Goal: Transaction & Acquisition: Purchase product/service

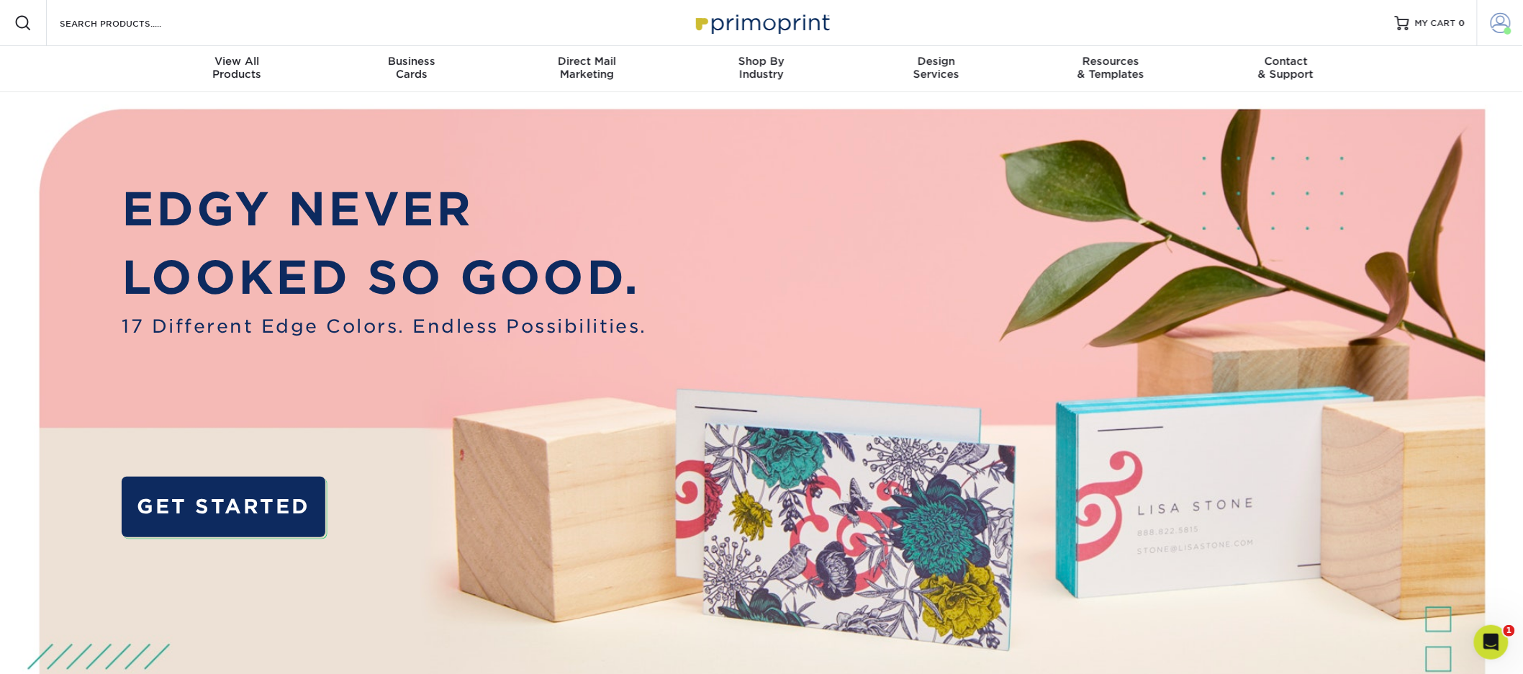
click at [1490, 29] on span at bounding box center [1500, 23] width 20 height 20
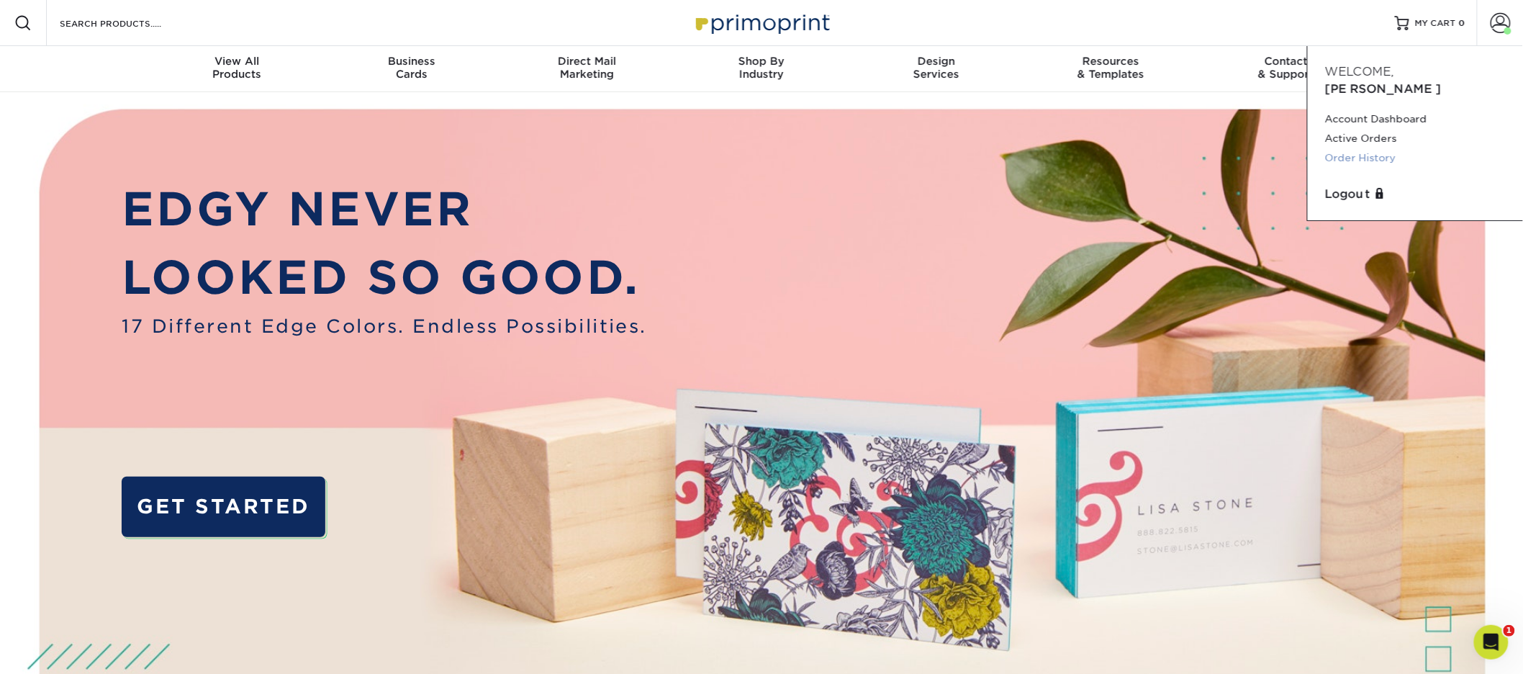
click at [1382, 148] on link "Order History" at bounding box center [1415, 157] width 181 height 19
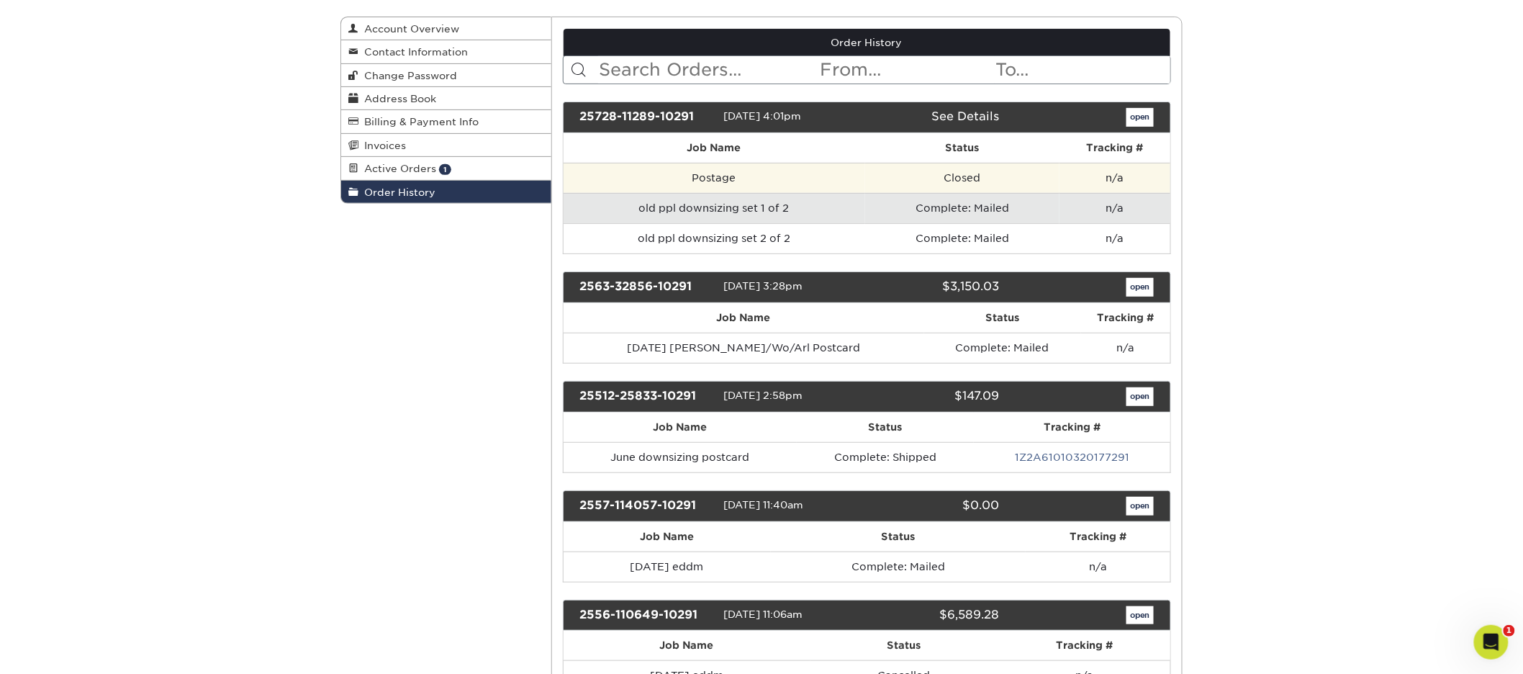
scroll to position [147, 0]
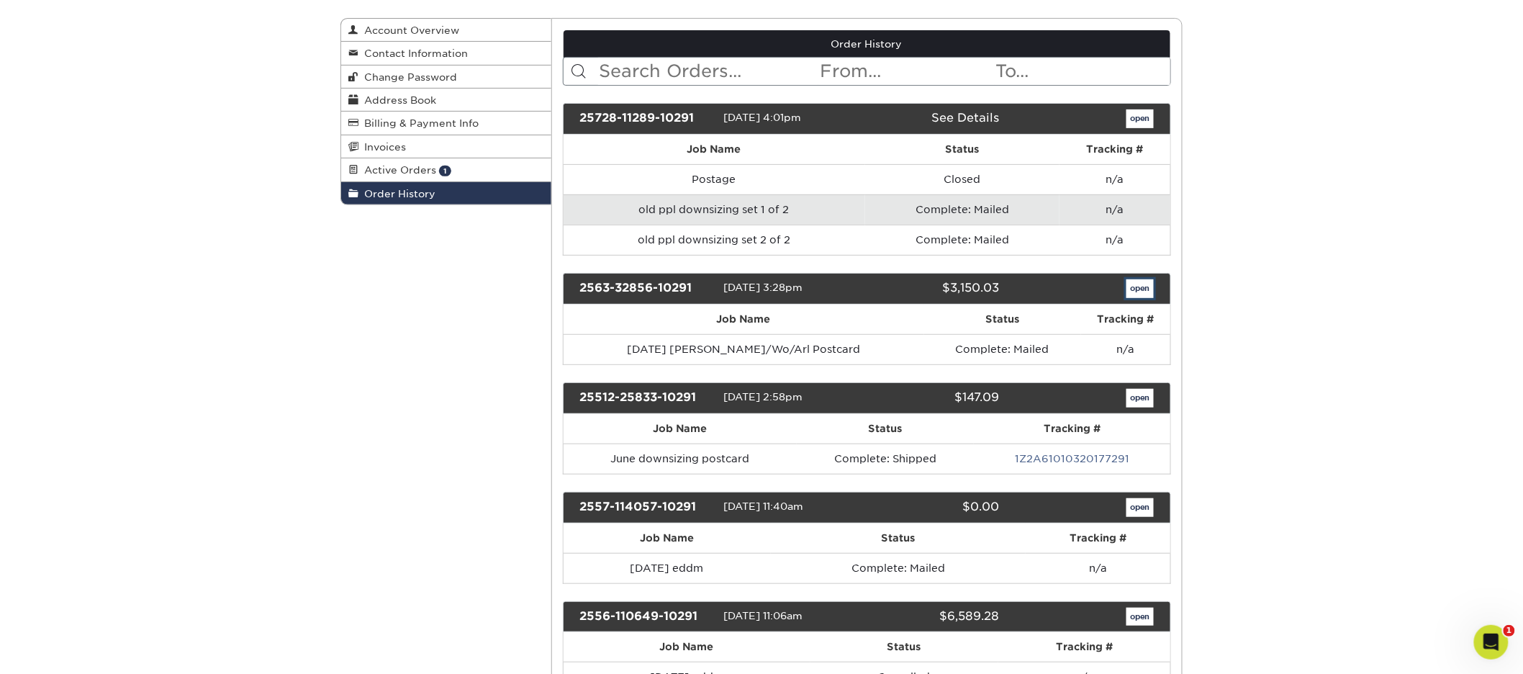
click at [1149, 285] on link "open" at bounding box center [1139, 288] width 27 height 19
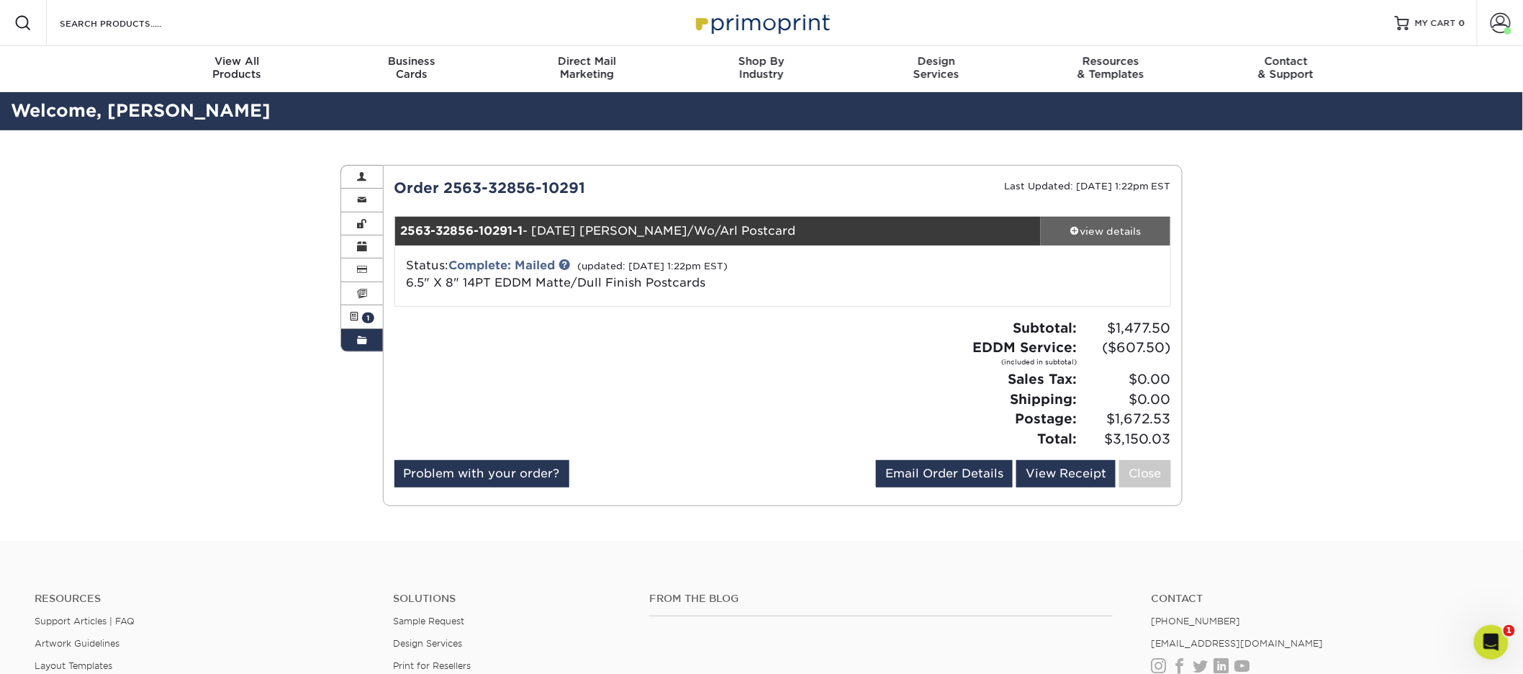
click at [1115, 231] on div "view details" at bounding box center [1106, 231] width 130 height 14
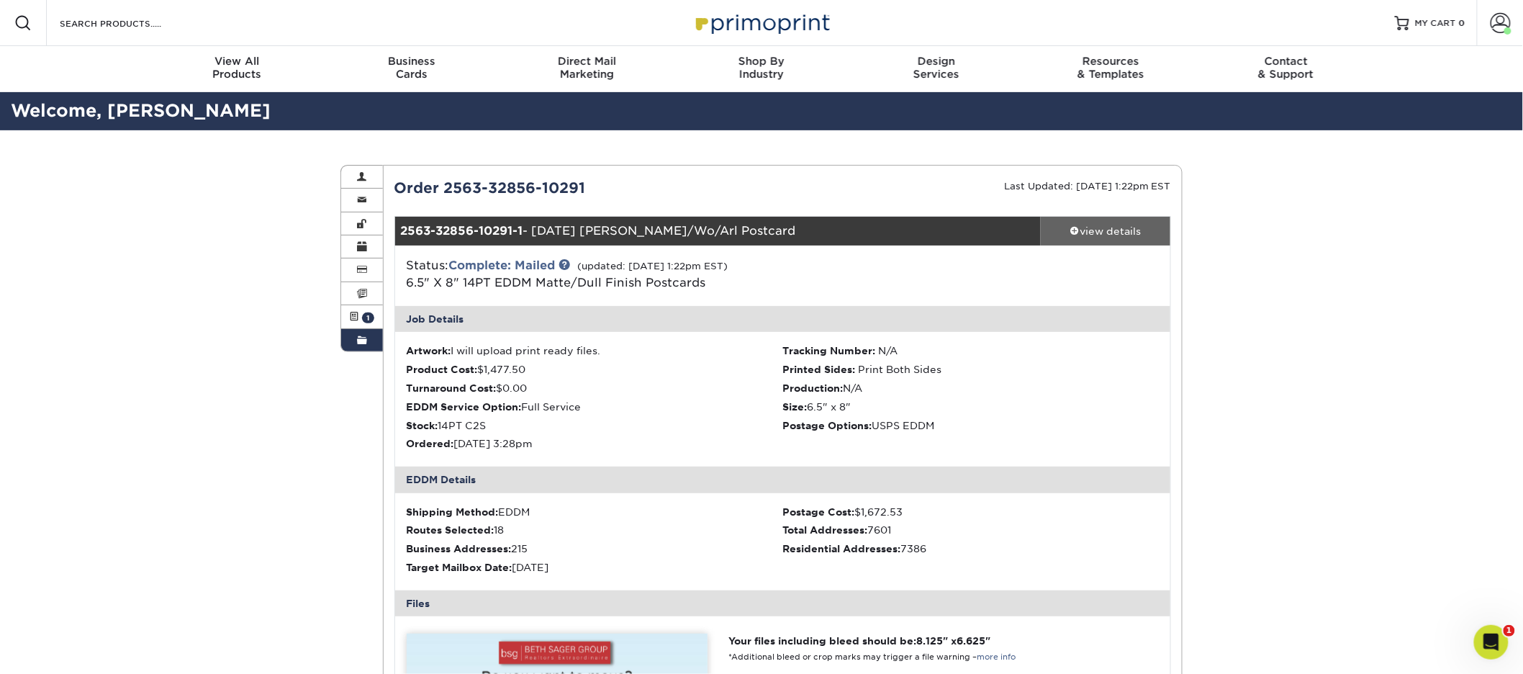
click at [1115, 231] on div "view details" at bounding box center [1106, 231] width 130 height 14
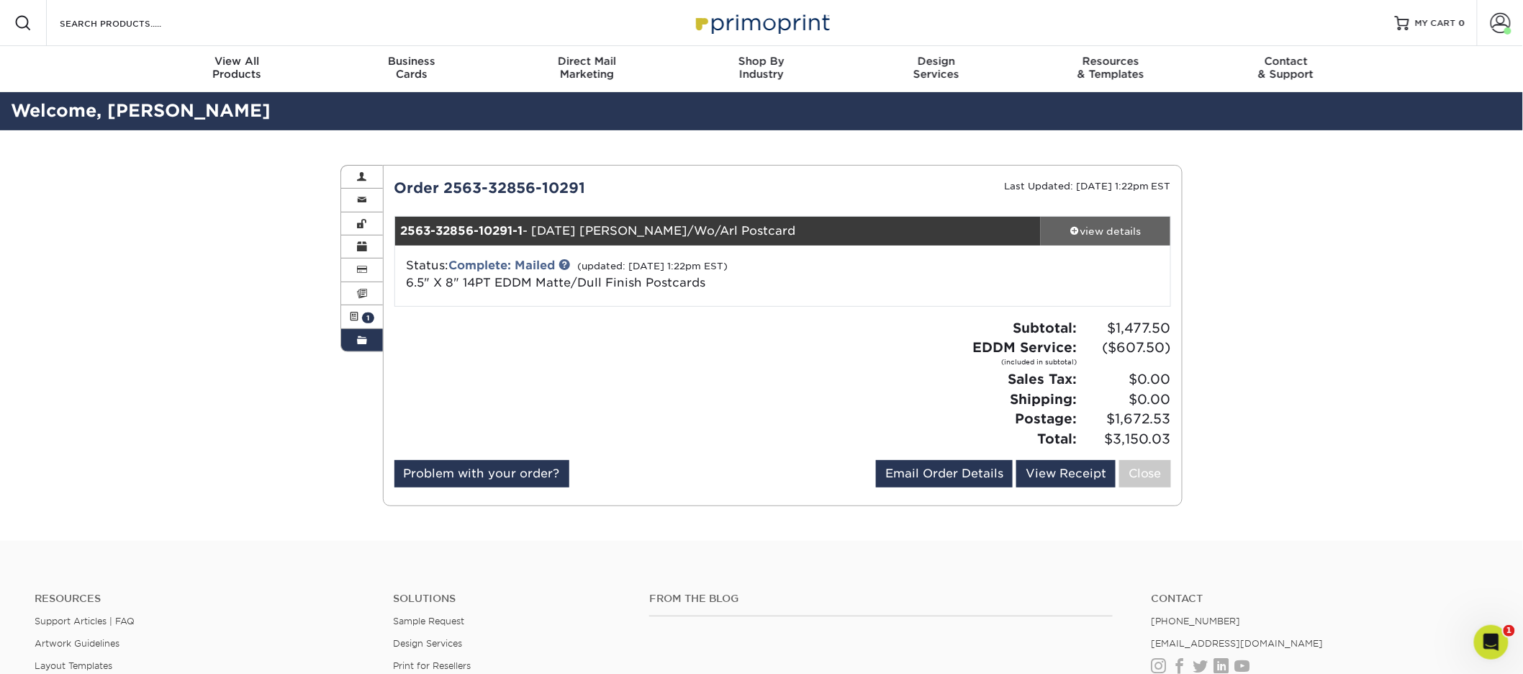
click at [1115, 231] on div "view details" at bounding box center [1106, 231] width 130 height 14
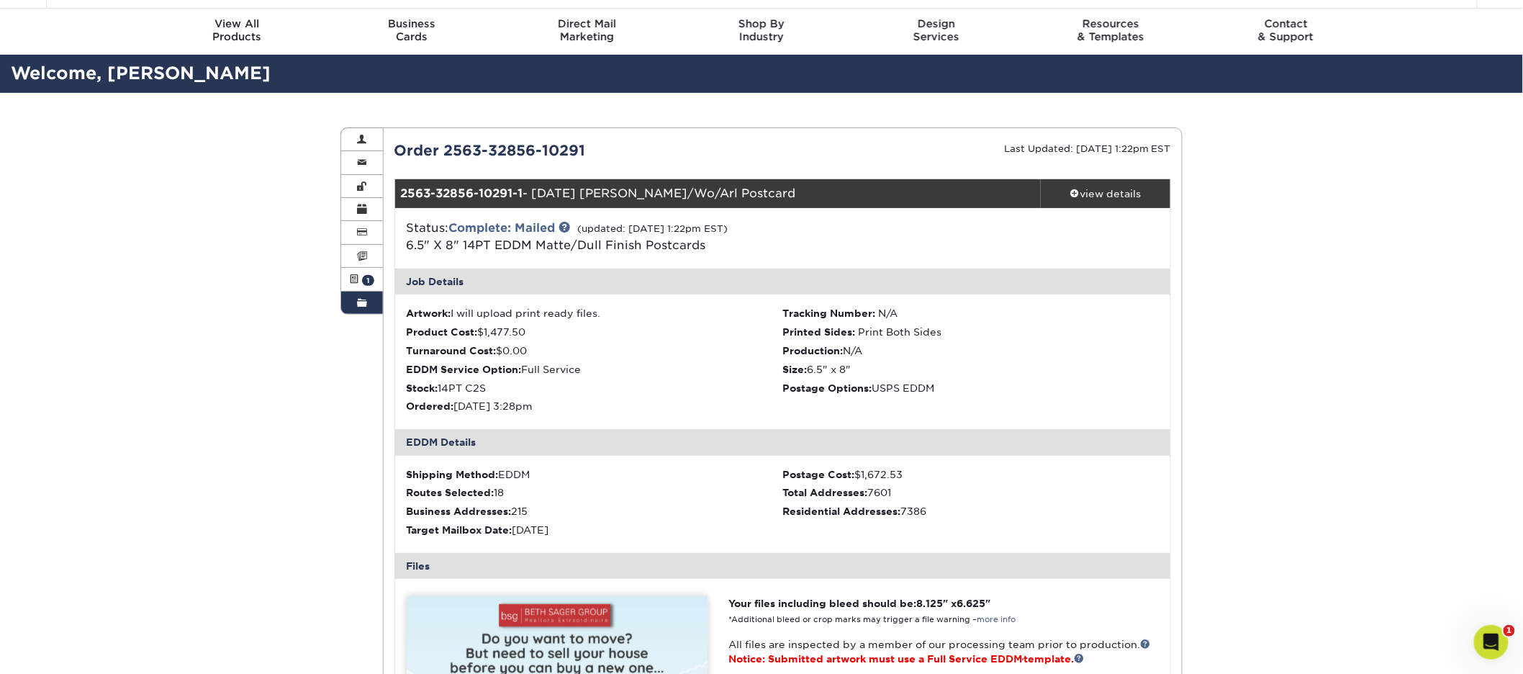
scroll to position [51, 0]
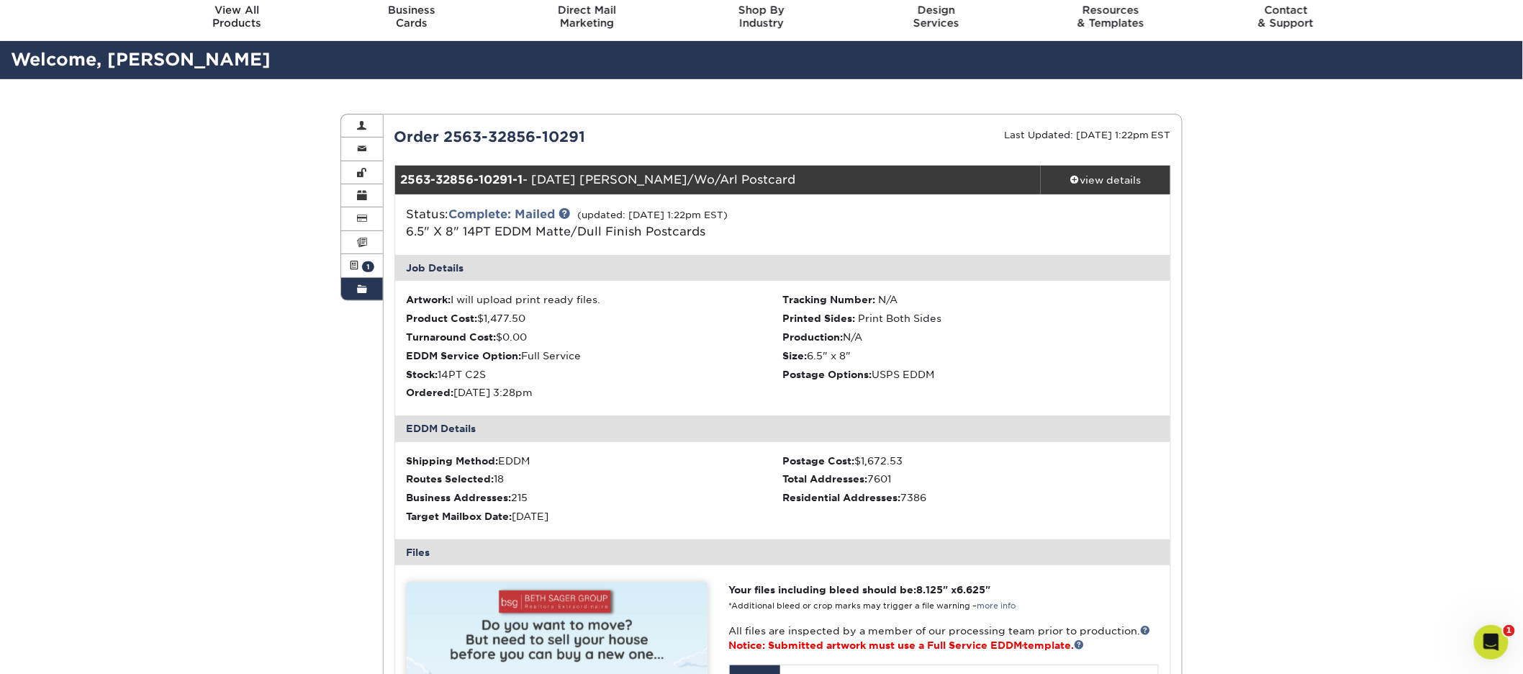
drag, startPoint x: 594, startPoint y: 520, endPoint x: 502, endPoint y: 512, distance: 91.8
click at [502, 512] on div "Target Mailbox Date: 06/16/2025" at bounding box center [595, 516] width 376 height 14
drag, startPoint x: 664, startPoint y: 213, endPoint x: 628, endPoint y: 212, distance: 36.0
click at [627, 212] on small "(updated: 07/28/2025 1:22pm EST)" at bounding box center [653, 214] width 150 height 11
click at [645, 221] on div "Status: Complete: Mailed (updated: 07/28/2025 1:22pm EST) 6.5" X 8" 14PT EDDM M…" at bounding box center [654, 223] width 516 height 35
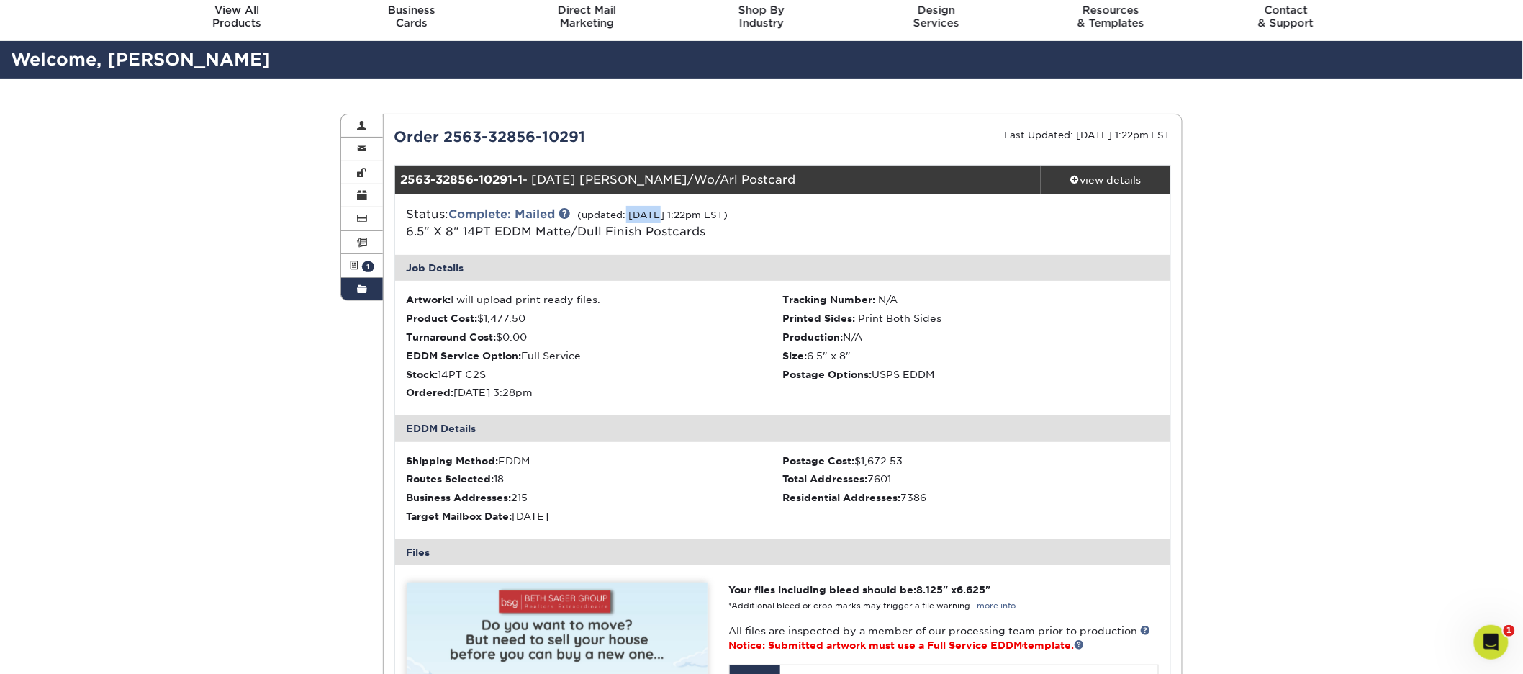
drag, startPoint x: 661, startPoint y: 215, endPoint x: 630, endPoint y: 215, distance: 31.7
click at [630, 215] on small "(updated: 07/28/2025 1:22pm EST)" at bounding box center [653, 214] width 150 height 11
click at [751, 322] on li "Product Cost: $1,477.50" at bounding box center [595, 318] width 376 height 14
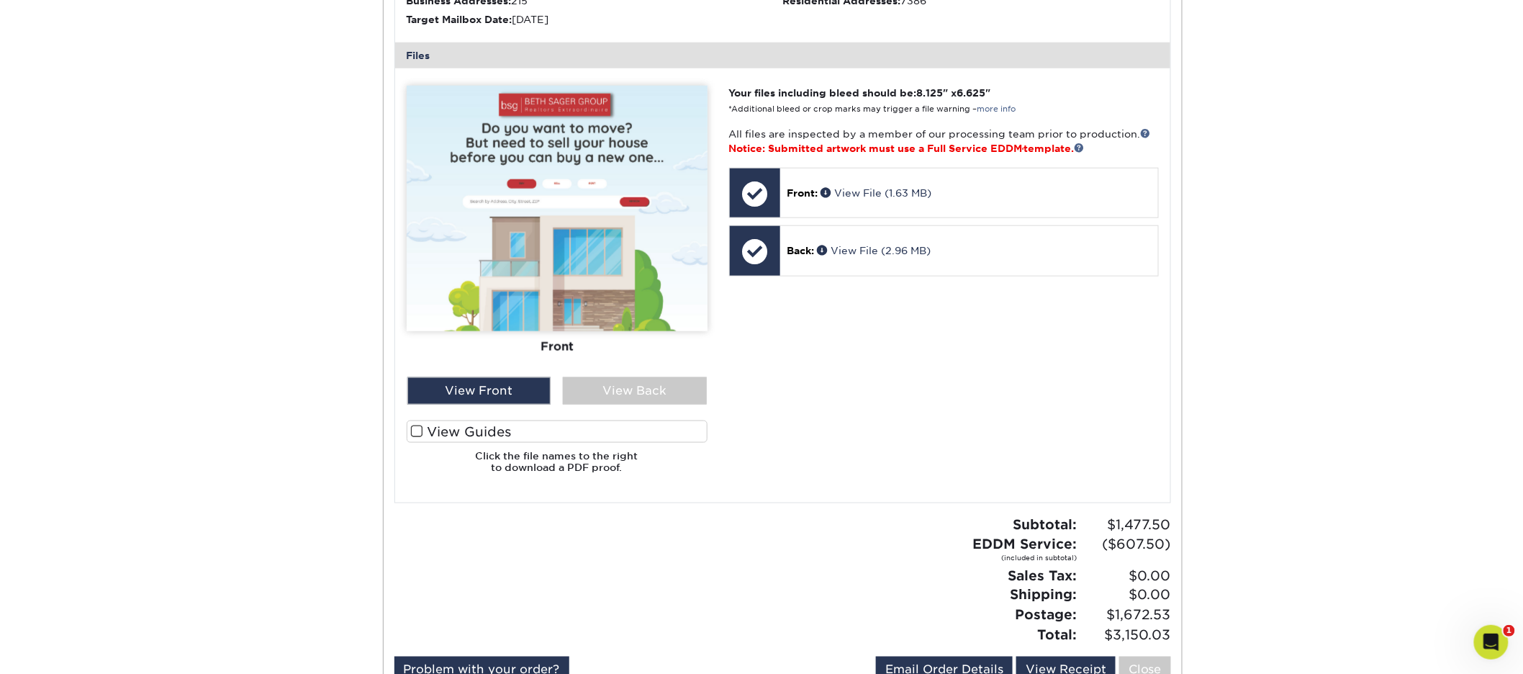
scroll to position [11, 0]
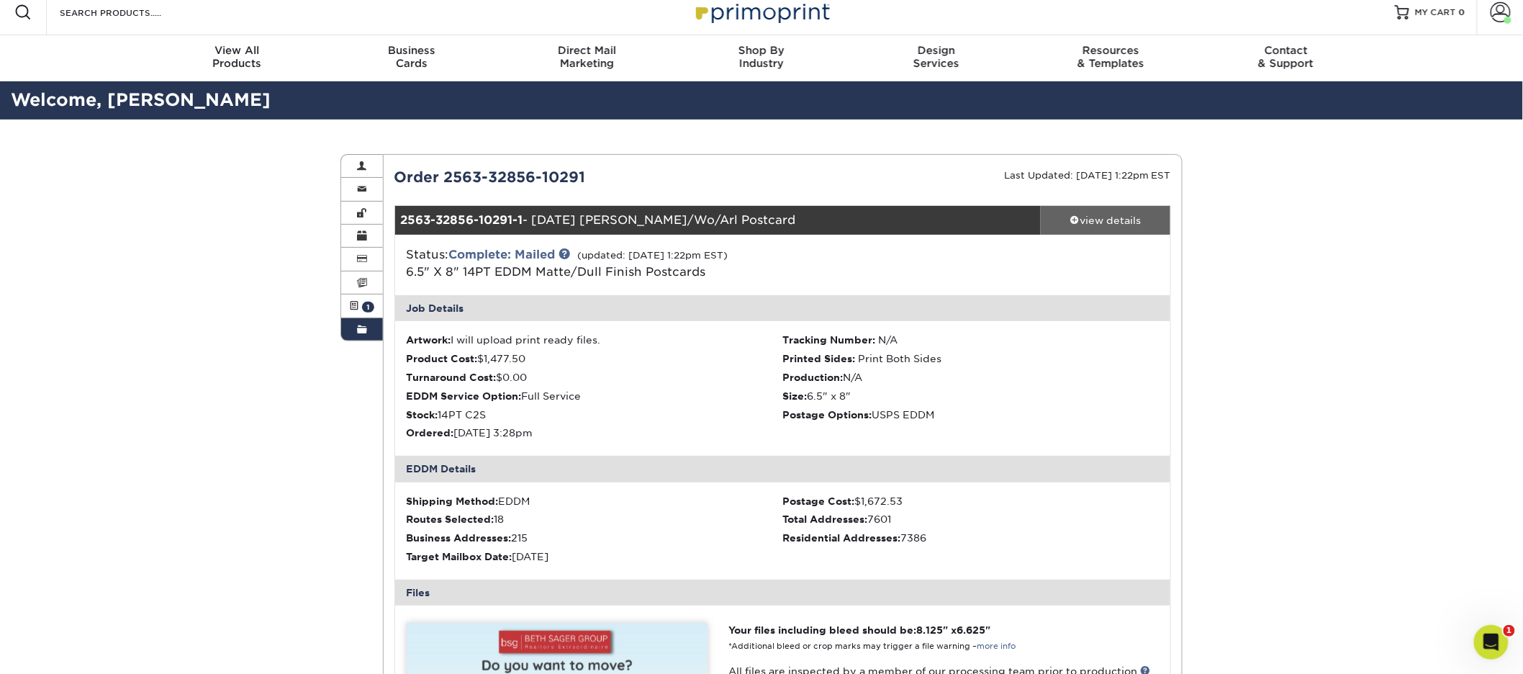
click at [1110, 219] on div "view details" at bounding box center [1106, 220] width 130 height 14
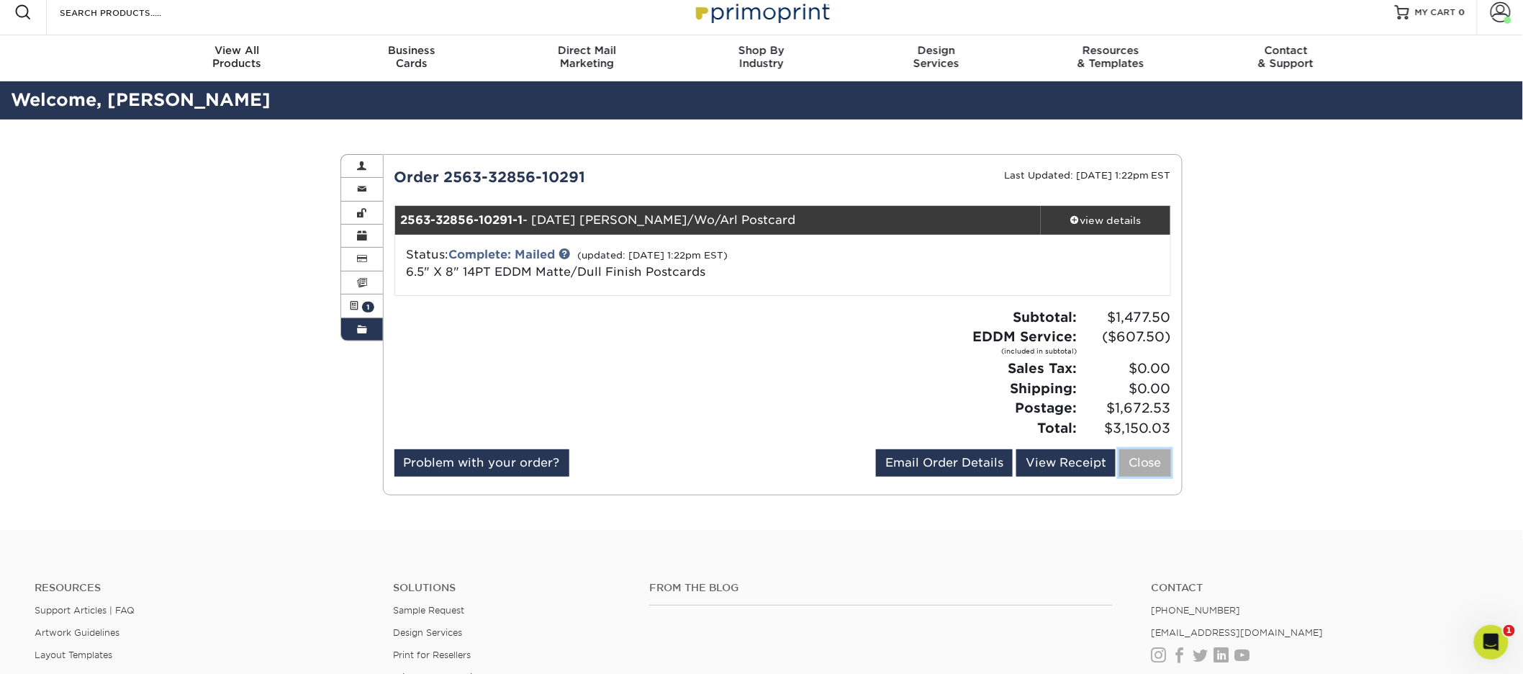
click at [1160, 459] on link "Close" at bounding box center [1145, 462] width 52 height 27
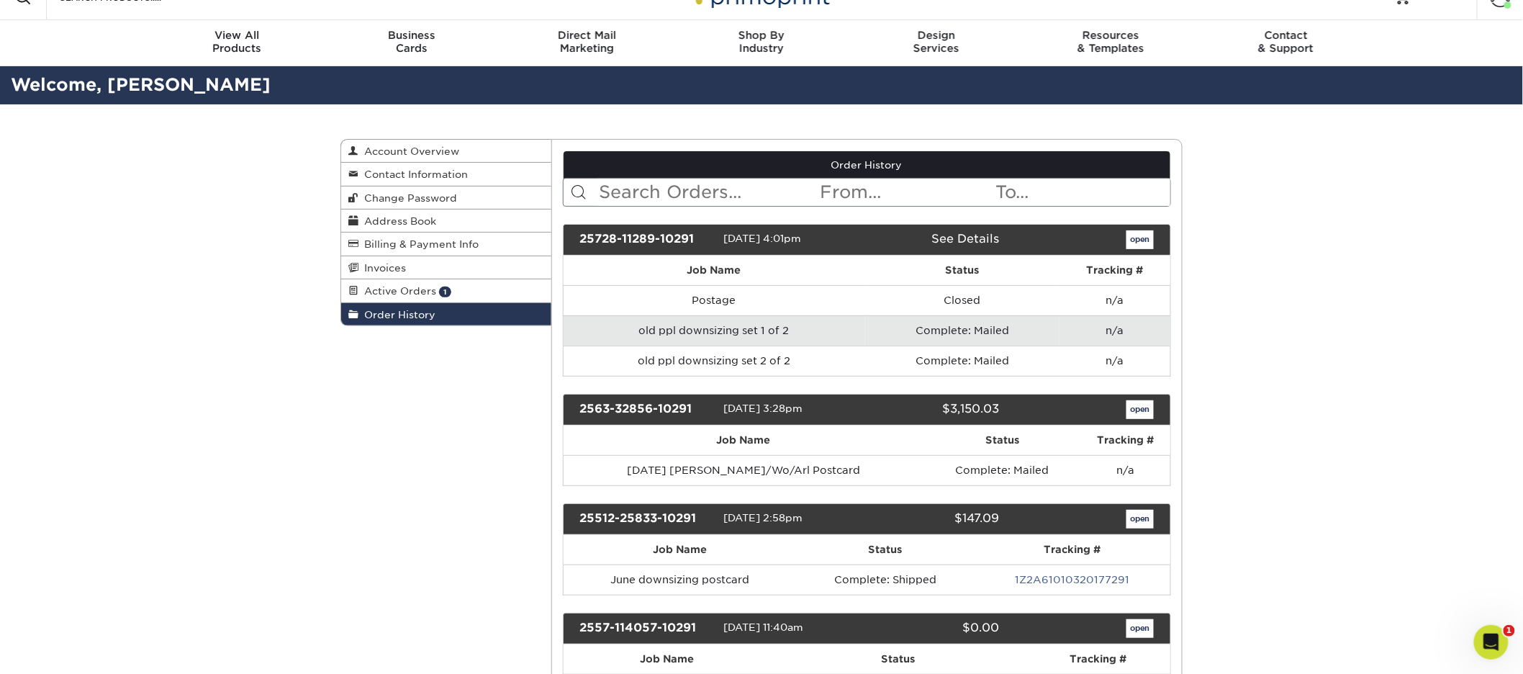
scroll to position [23, 0]
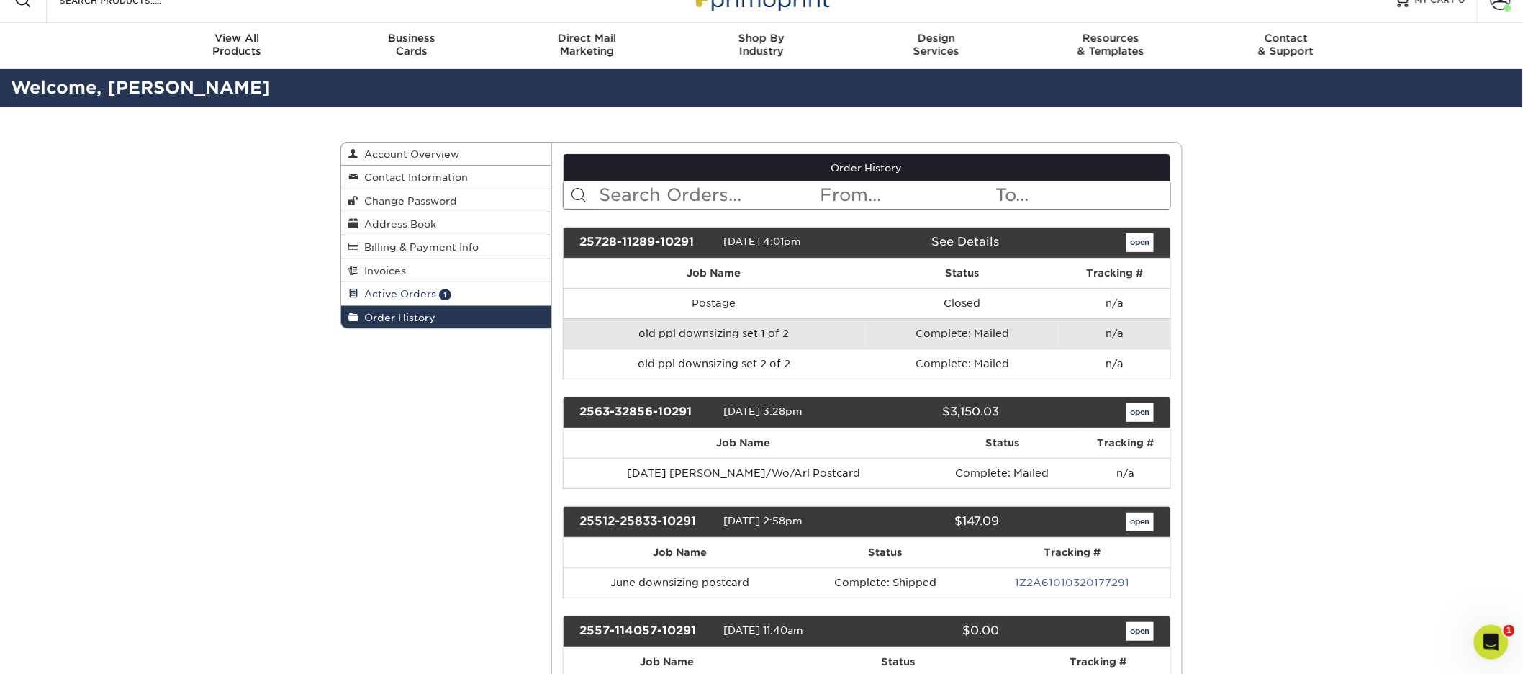
click at [412, 295] on span "Active Orders" at bounding box center [397, 294] width 78 height 12
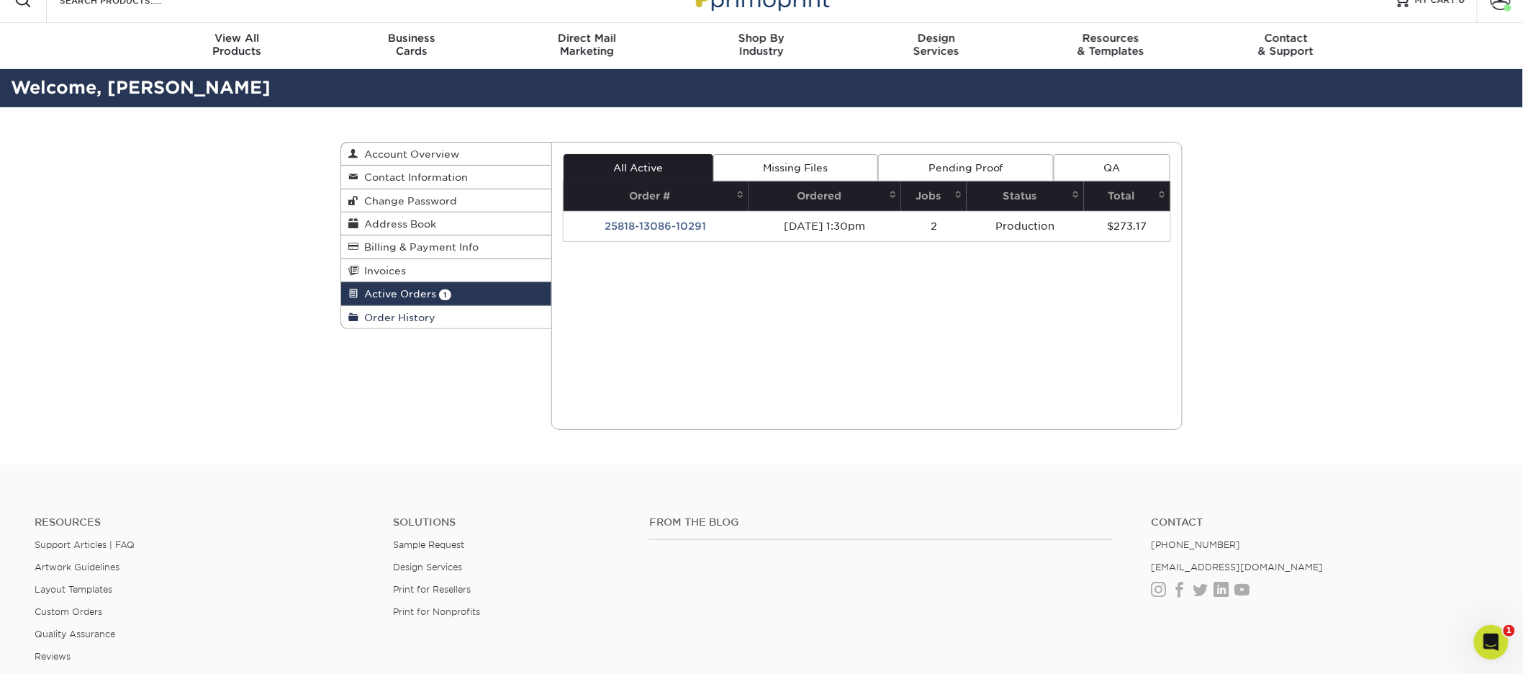
click at [413, 308] on link "Order History" at bounding box center [446, 317] width 210 height 22
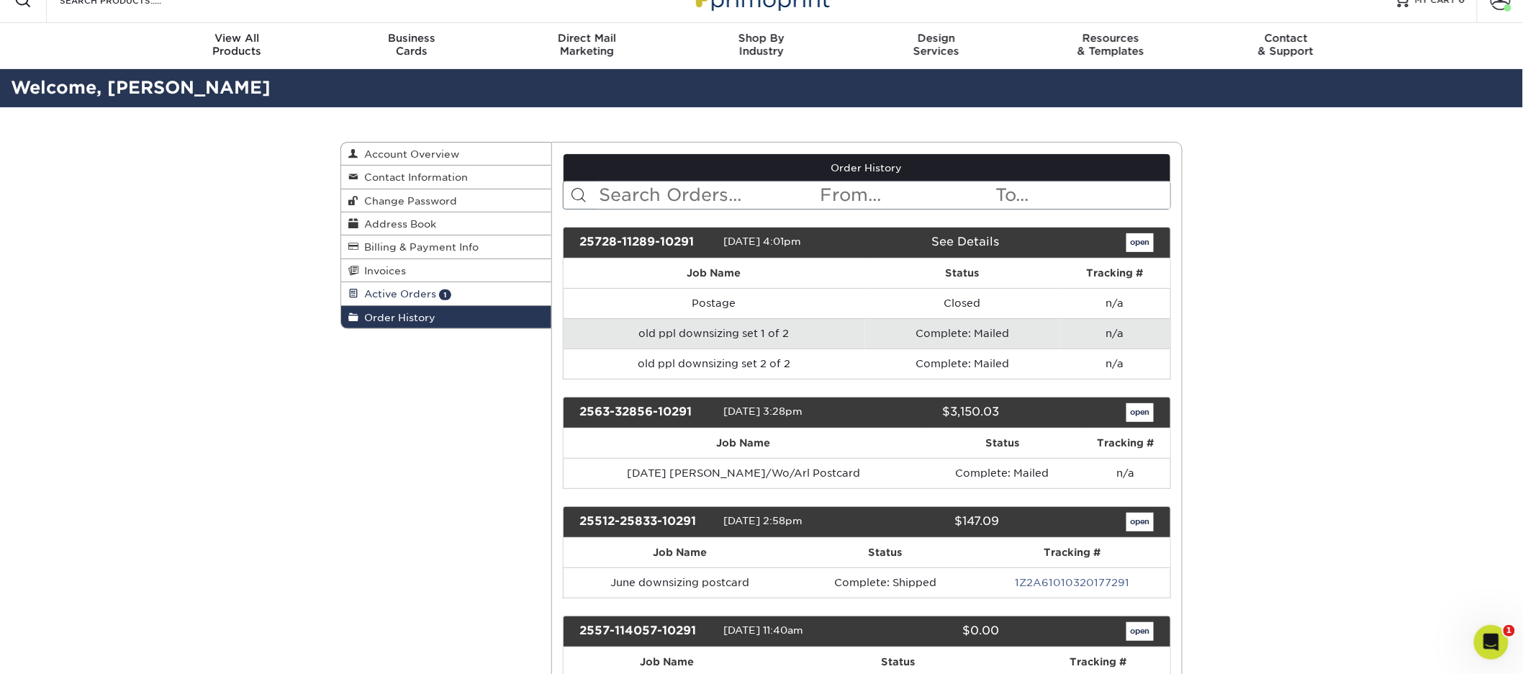
click at [423, 294] on span "Active Orders" at bounding box center [397, 294] width 78 height 12
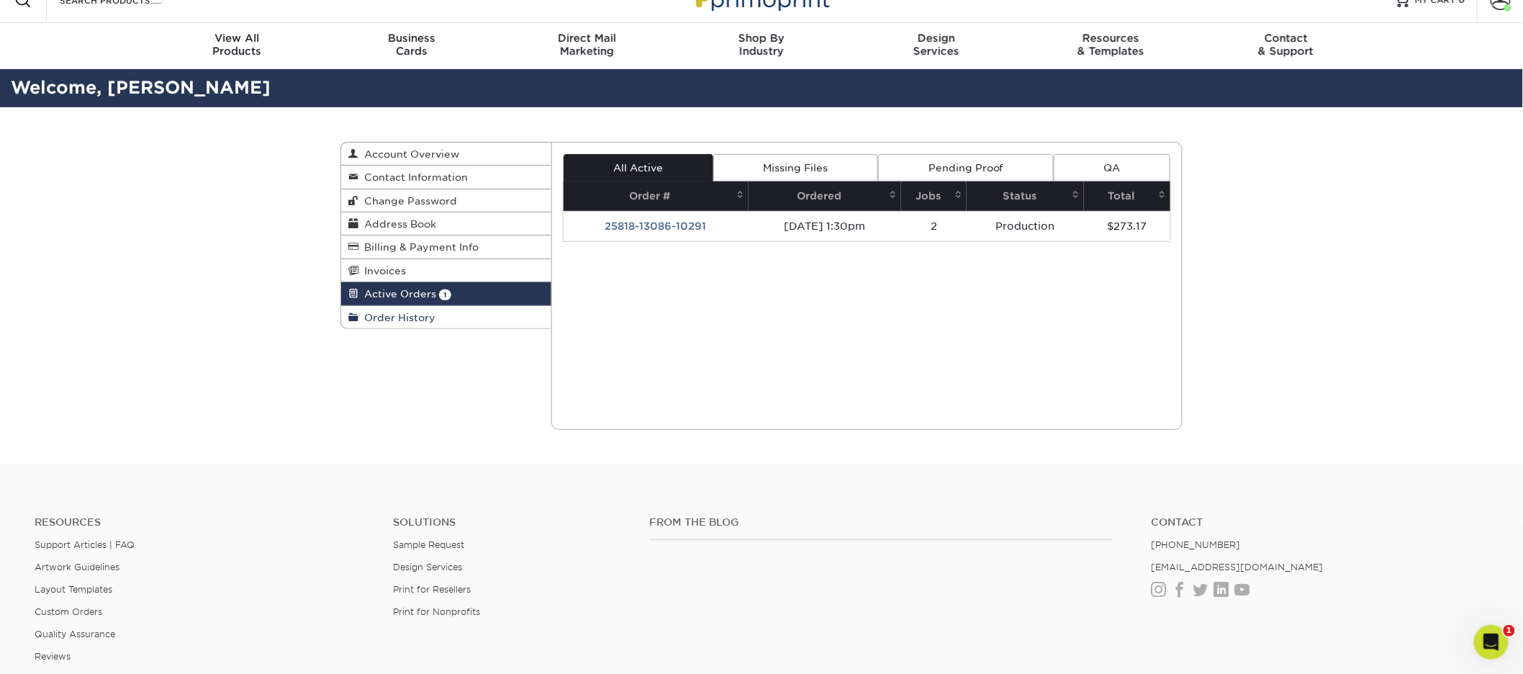
click at [402, 325] on link "Order History" at bounding box center [446, 317] width 210 height 22
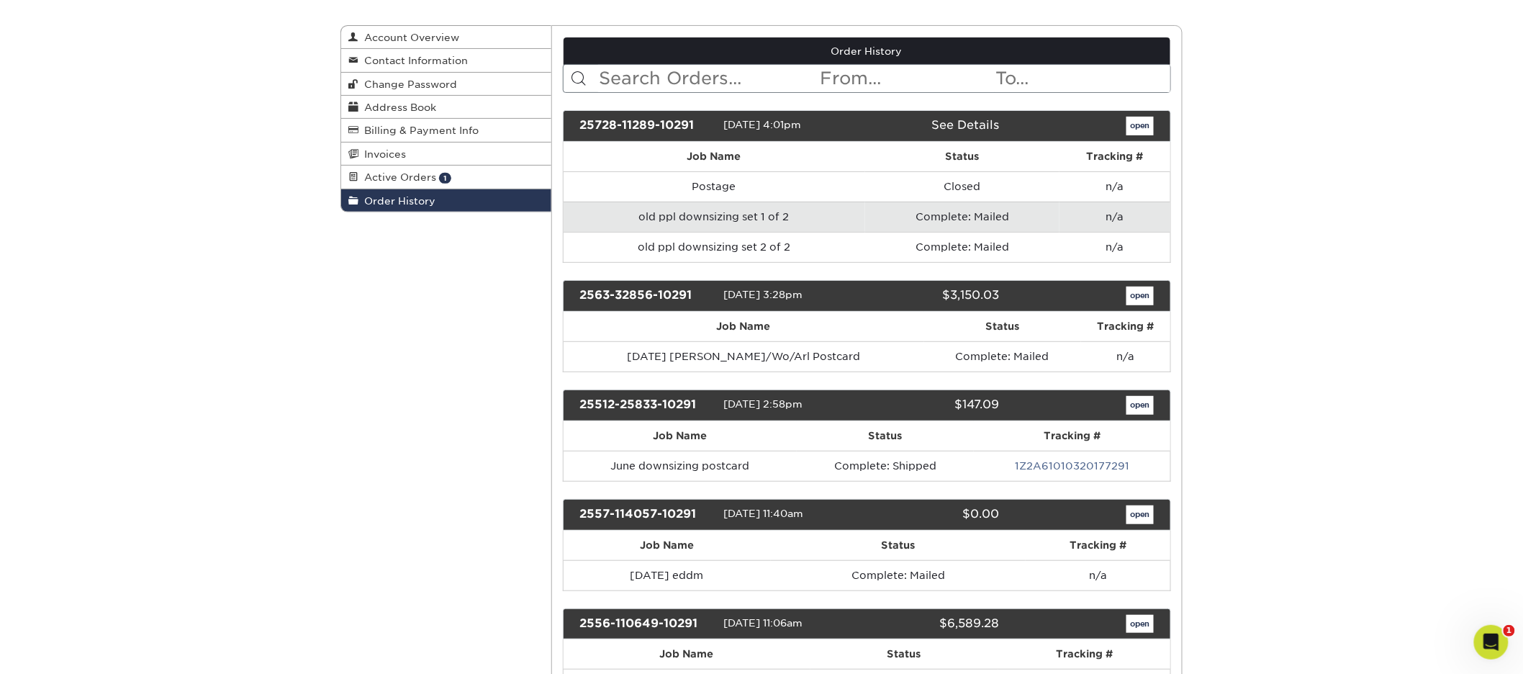
scroll to position [66, 0]
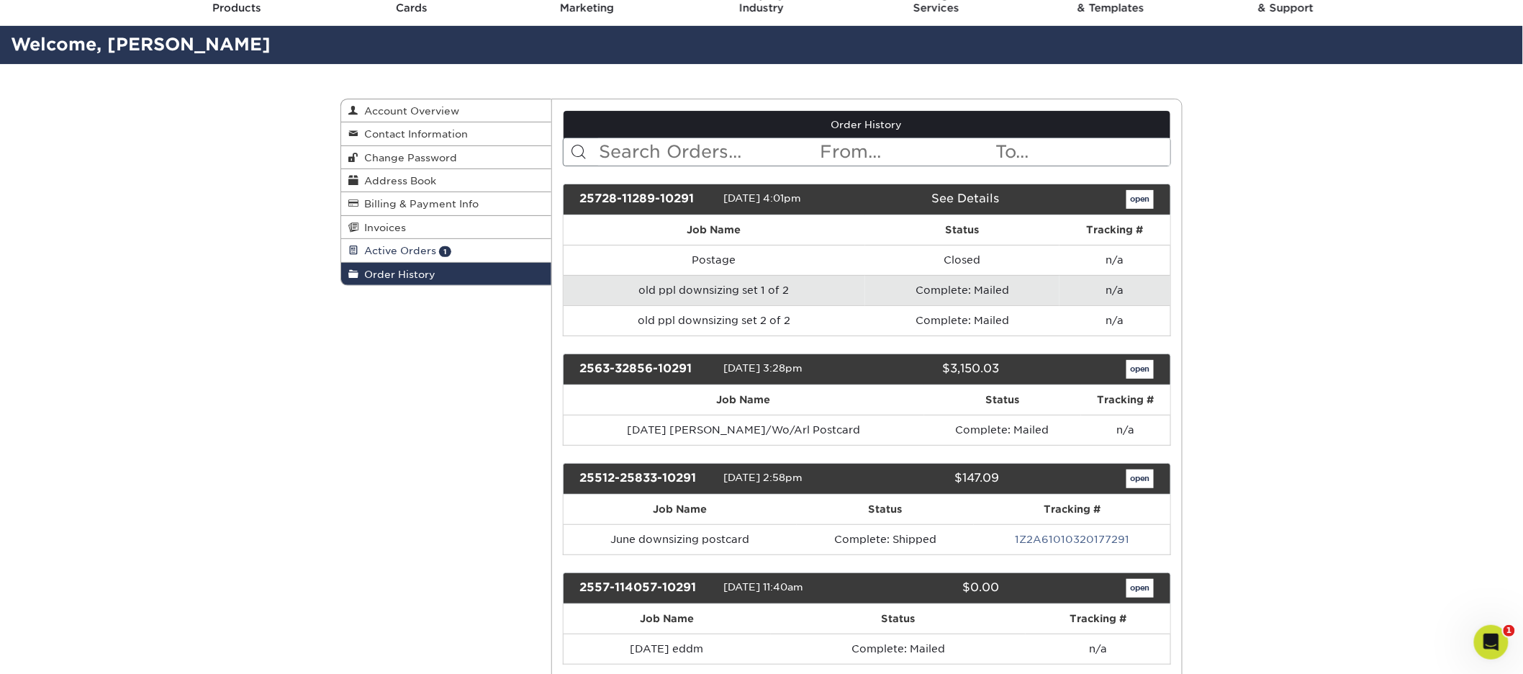
click at [414, 249] on span "Active Orders" at bounding box center [397, 251] width 78 height 12
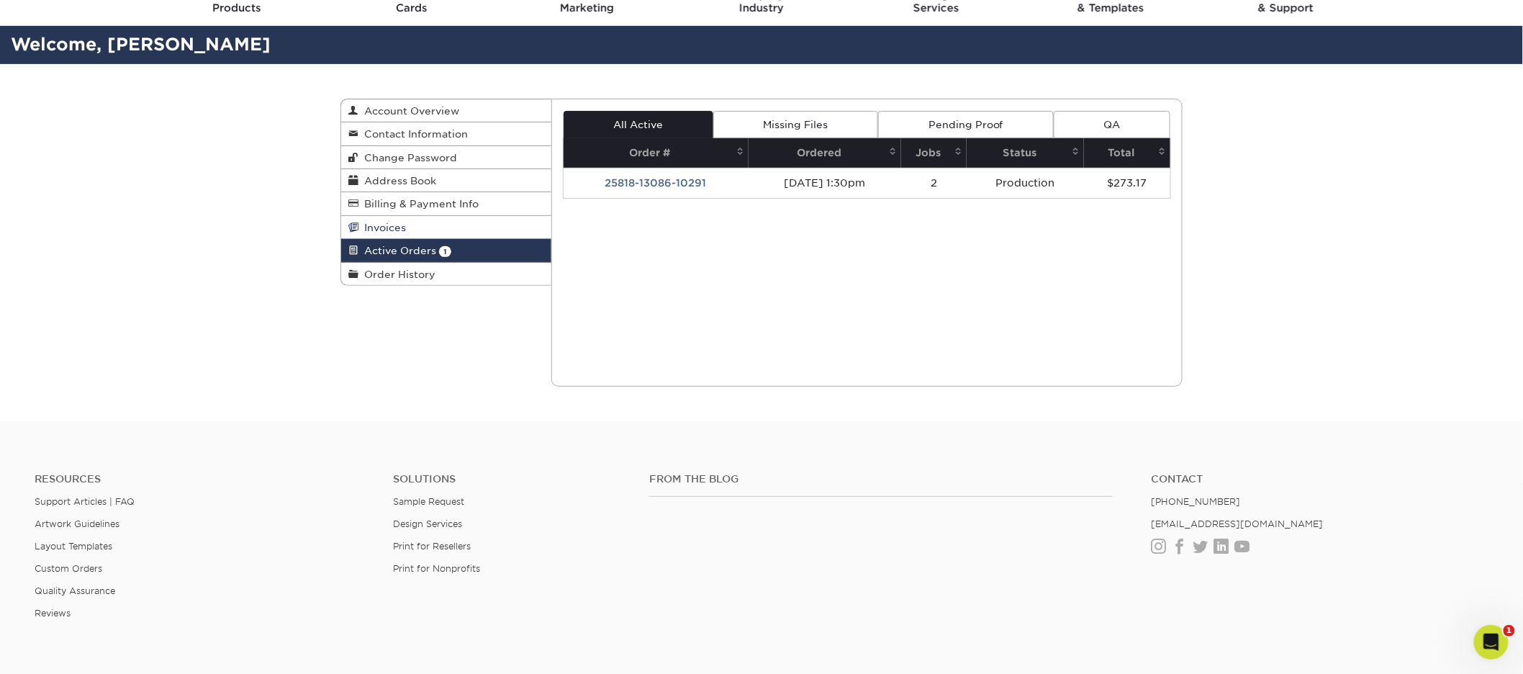
click at [407, 232] on link "Invoices" at bounding box center [446, 227] width 210 height 23
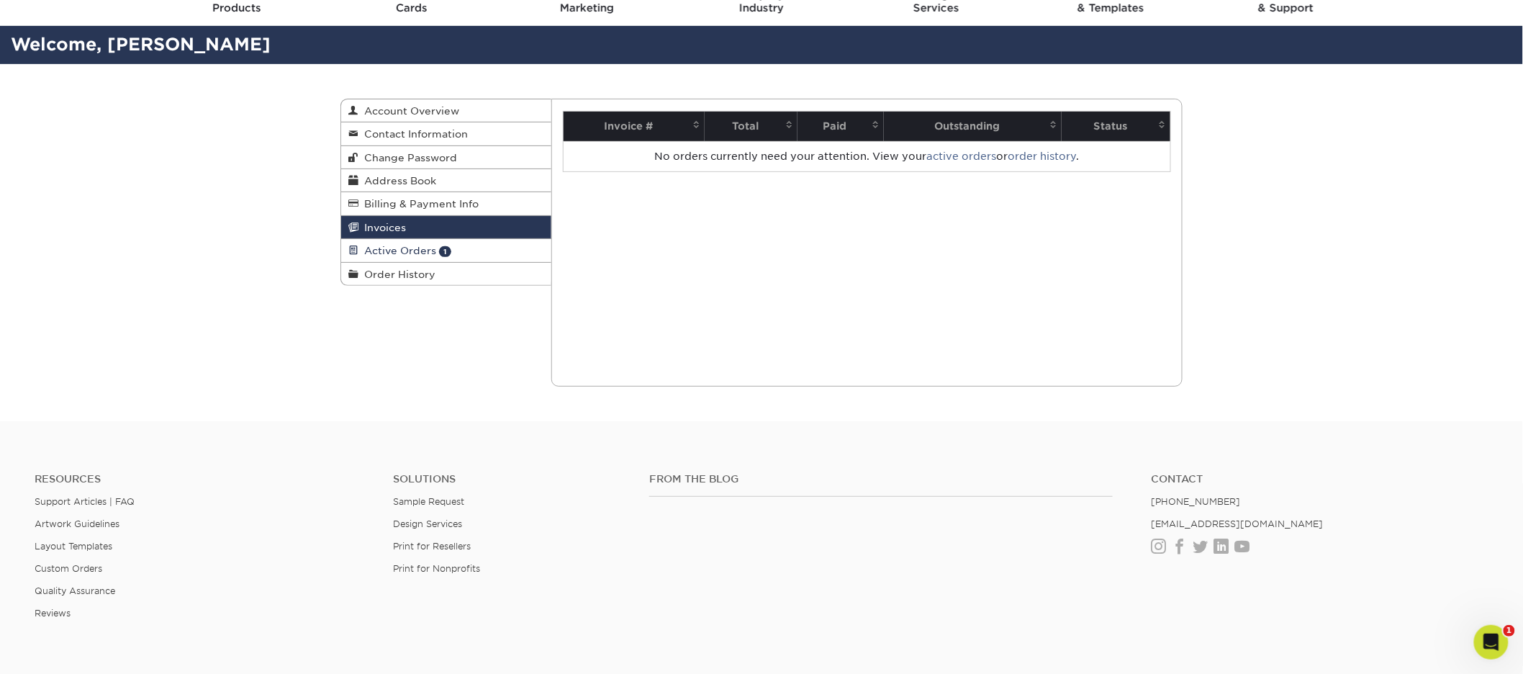
click at [408, 253] on span "Active Orders" at bounding box center [397, 251] width 78 height 12
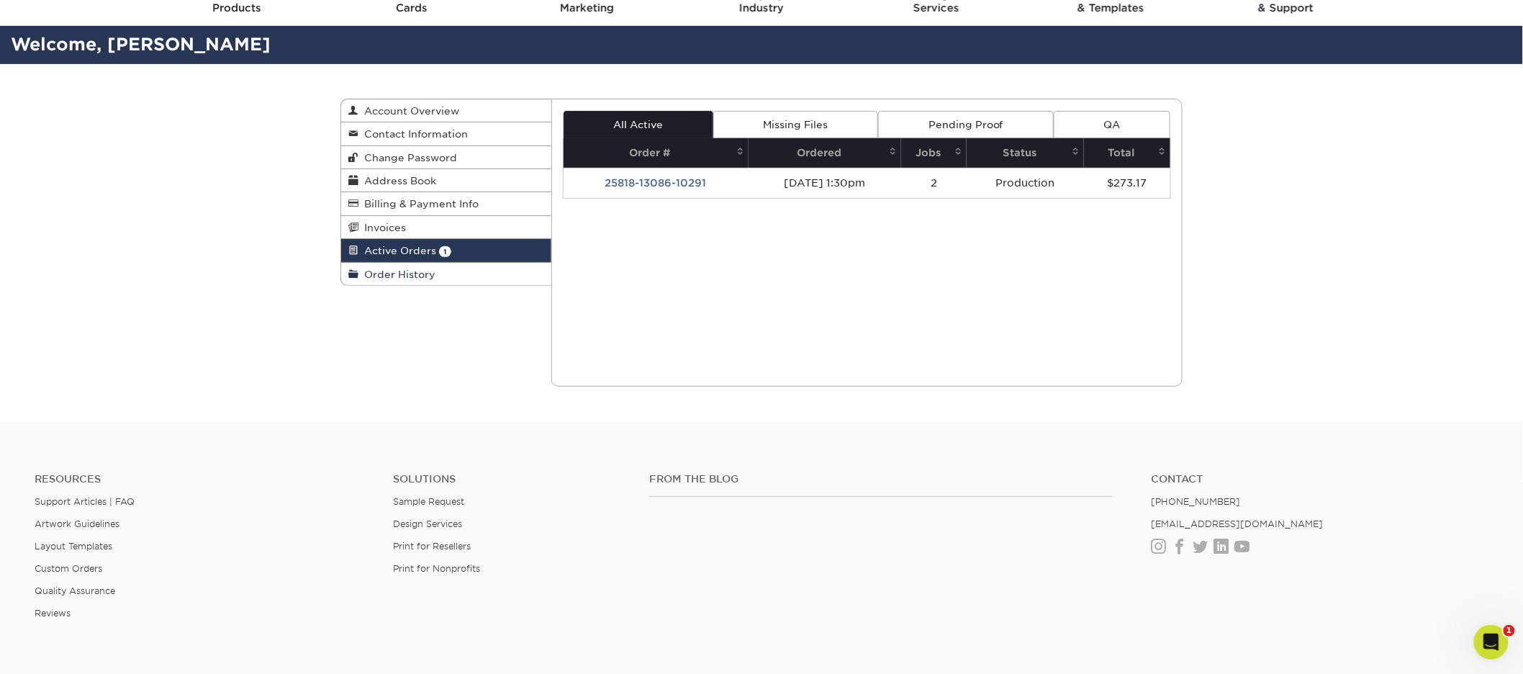
click at [410, 266] on link "Order History" at bounding box center [446, 274] width 210 height 22
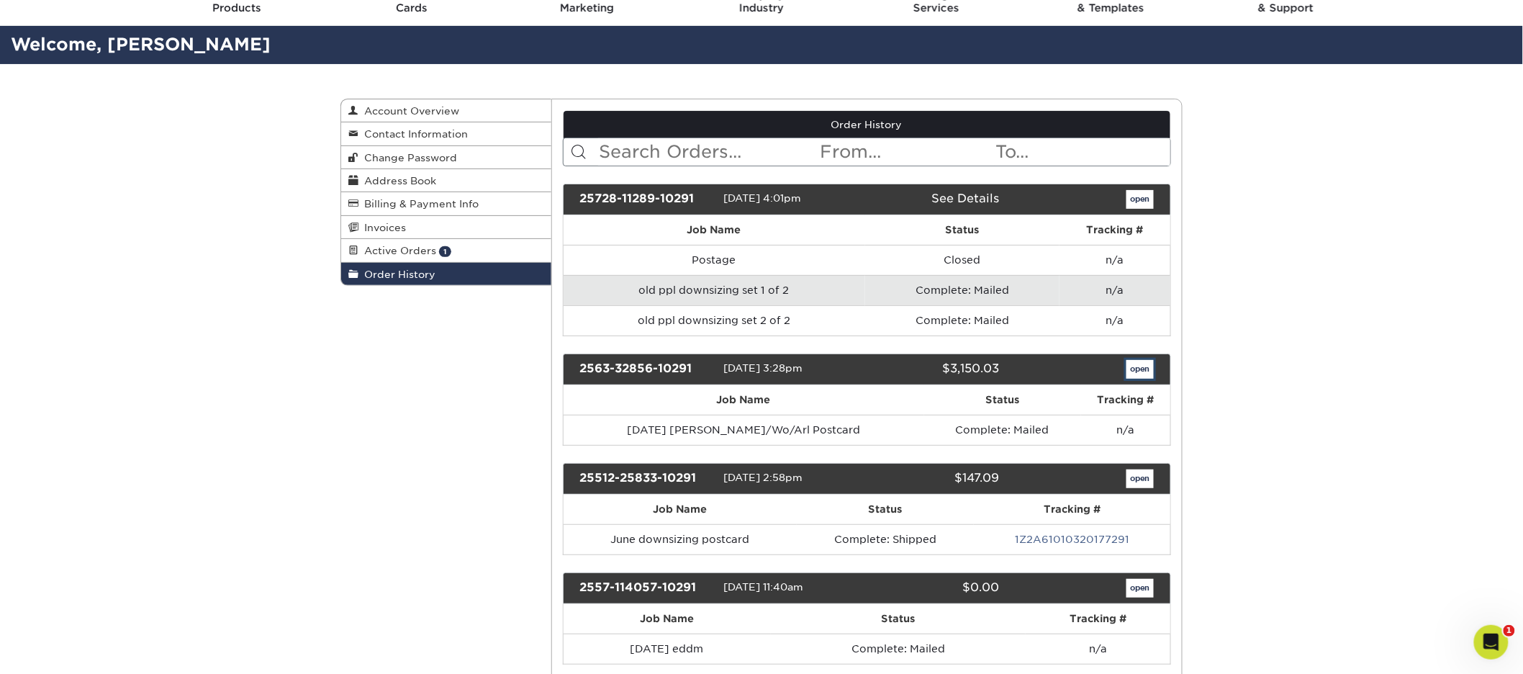
click at [1140, 375] on link "open" at bounding box center [1139, 369] width 27 height 19
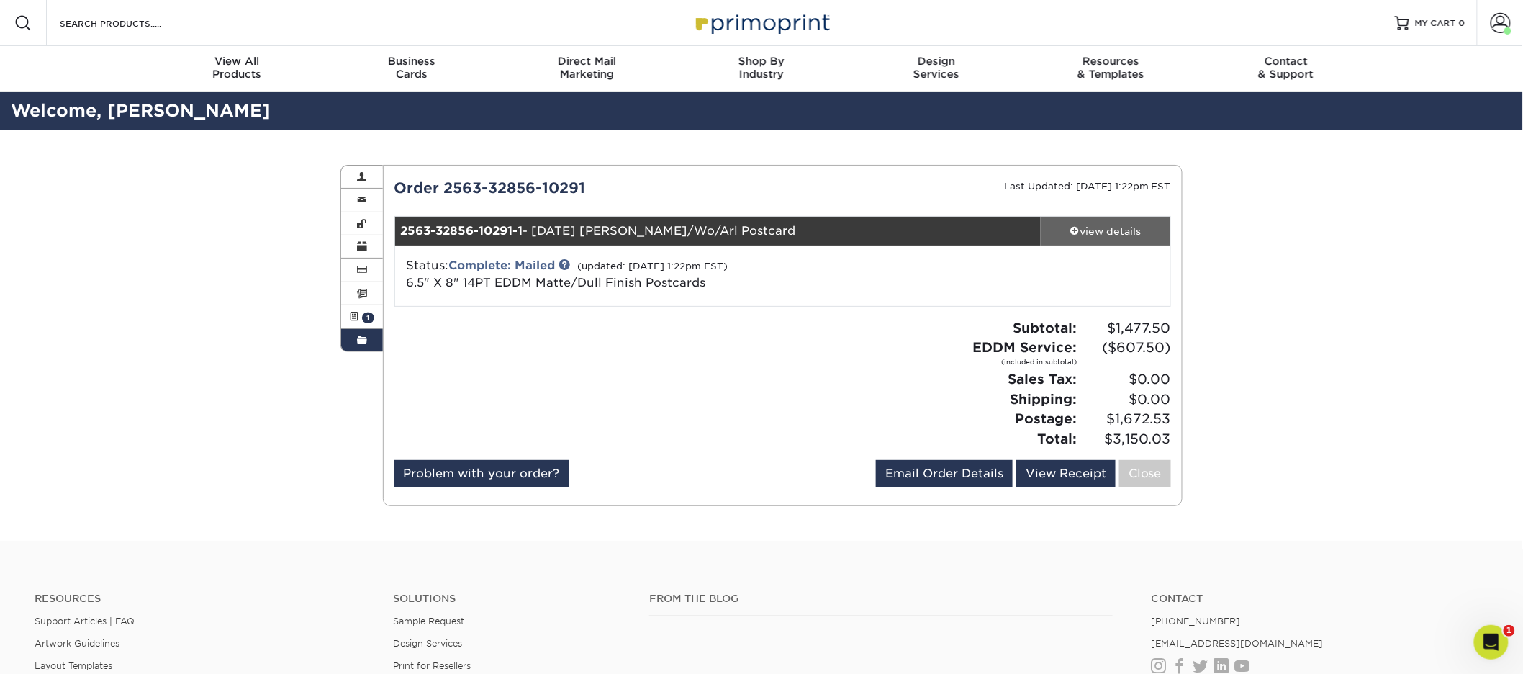
click at [1089, 227] on div "view details" at bounding box center [1106, 231] width 130 height 14
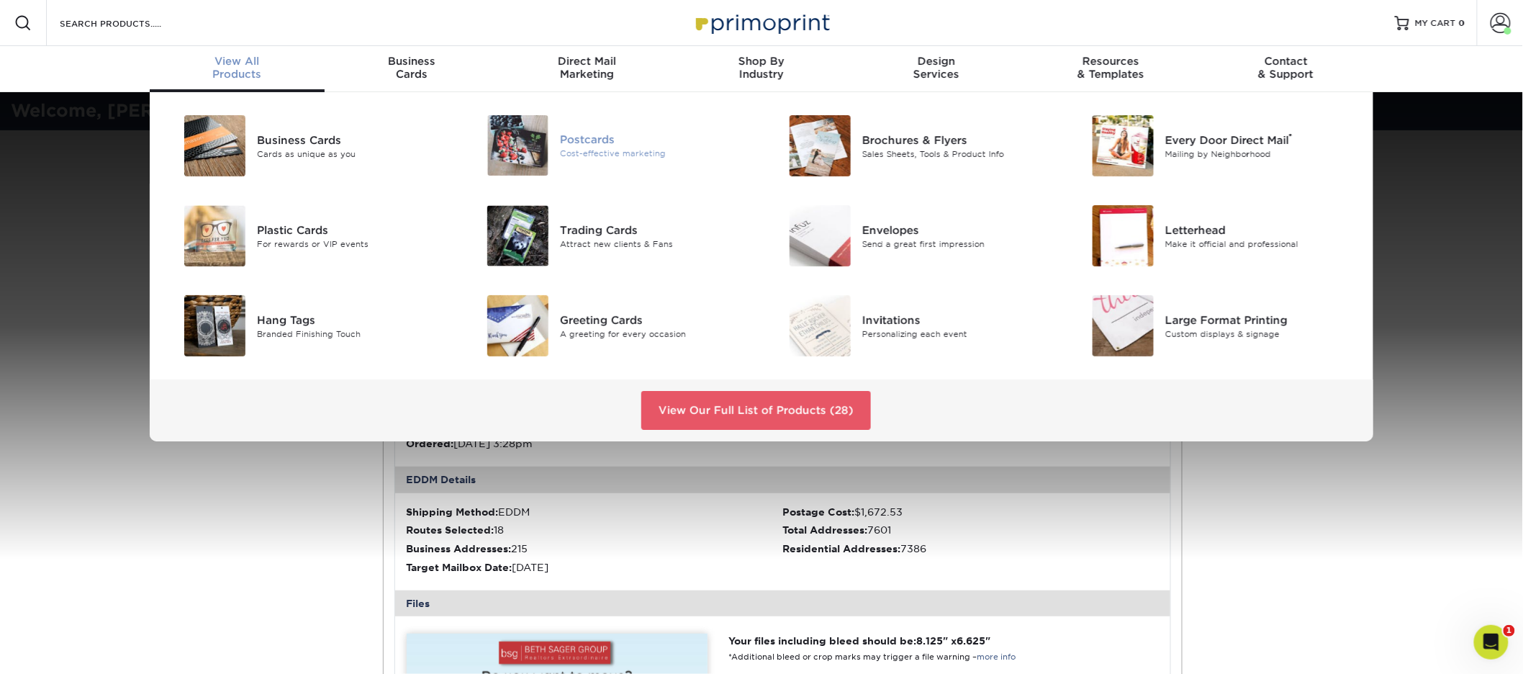
click at [566, 157] on div "Cost-effective marketing" at bounding box center [655, 154] width 191 height 12
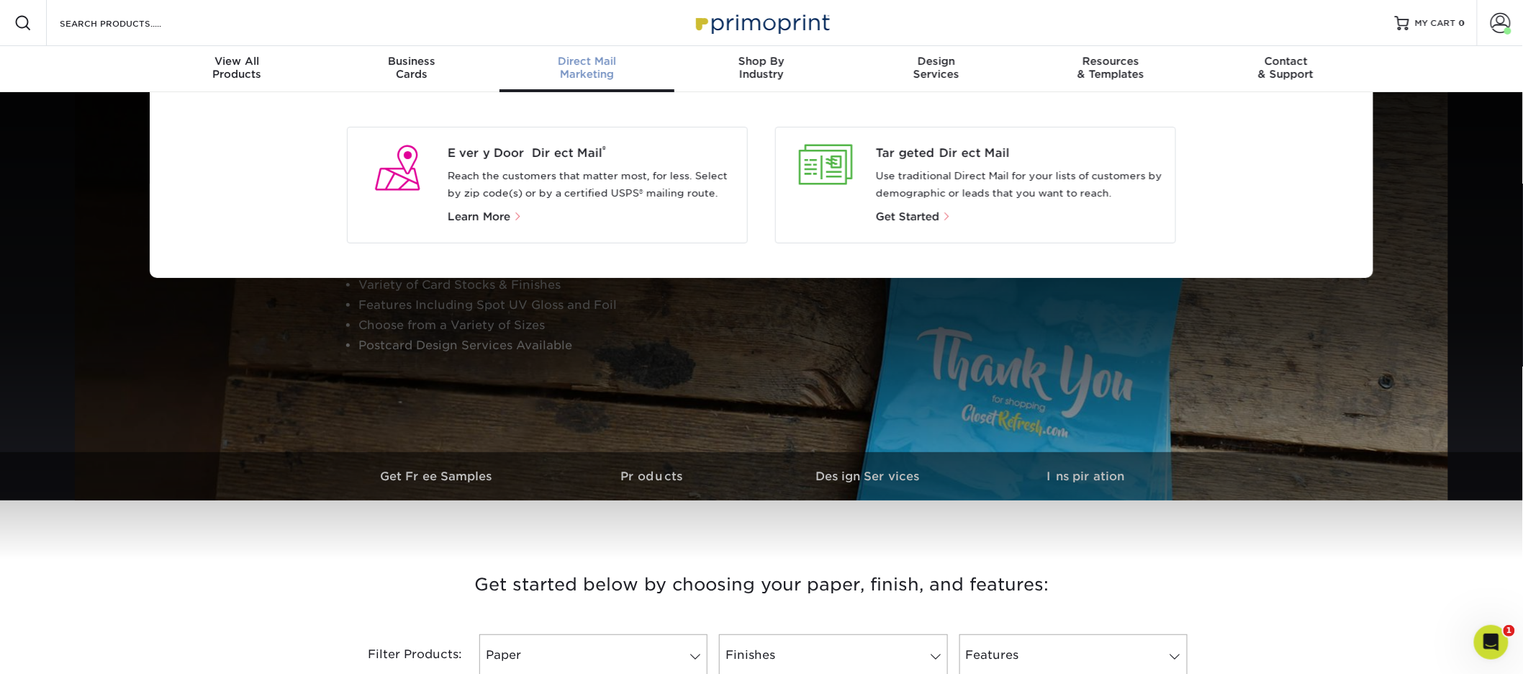
click at [604, 176] on p "Reach the customers that matter most, for less. Select by zip code(s) or by a c…" at bounding box center [592, 185] width 289 height 35
click at [557, 158] on span "Every Door Direct Mail ®" at bounding box center [592, 153] width 289 height 17
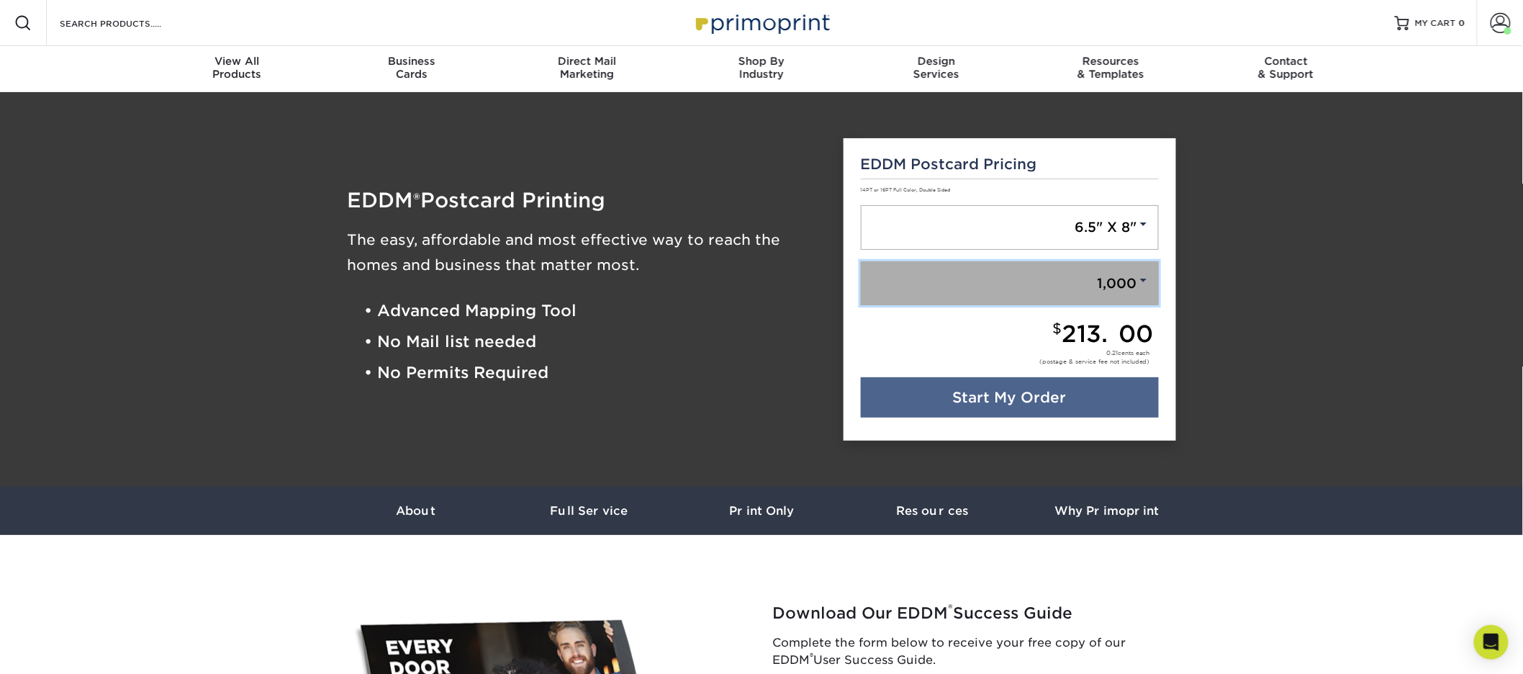
click at [1054, 294] on link "1,000" at bounding box center [1010, 283] width 299 height 45
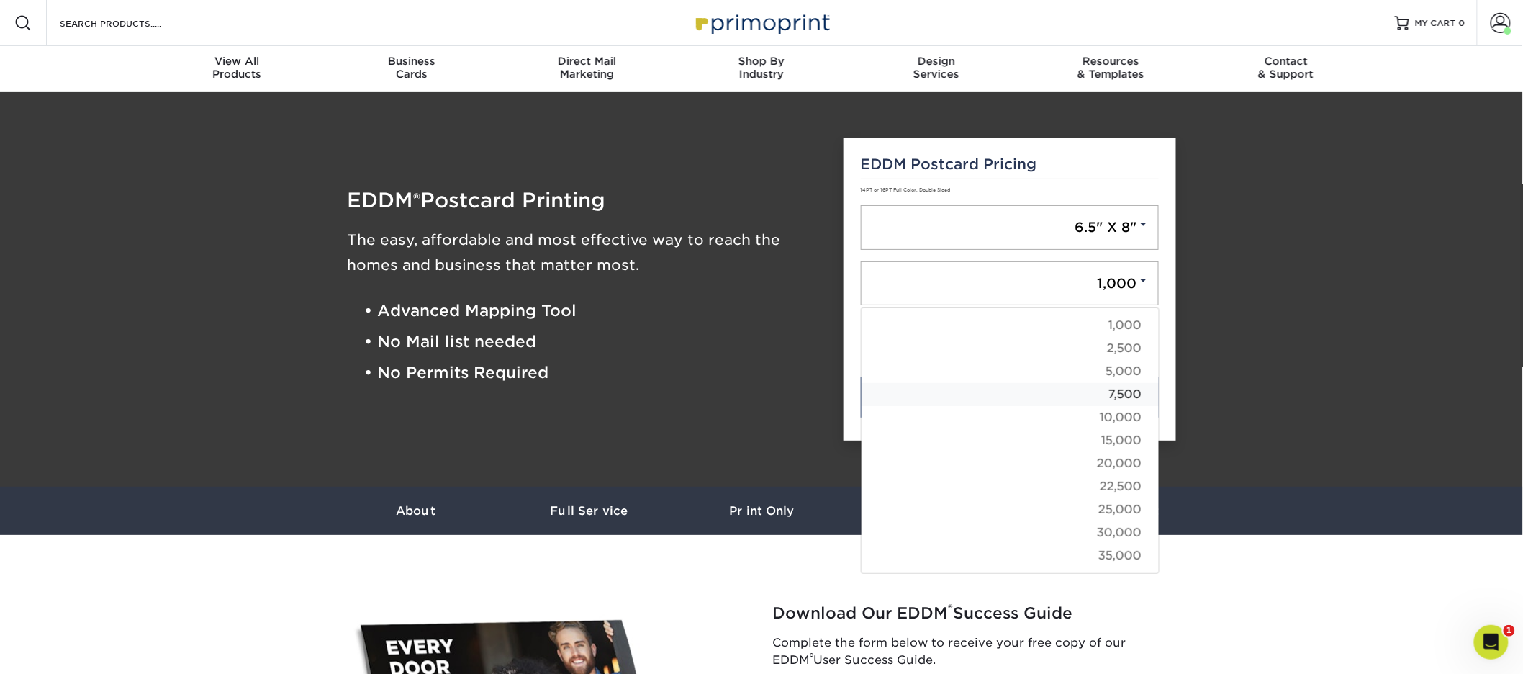
click at [1063, 386] on link "7,500" at bounding box center [1009, 394] width 297 height 23
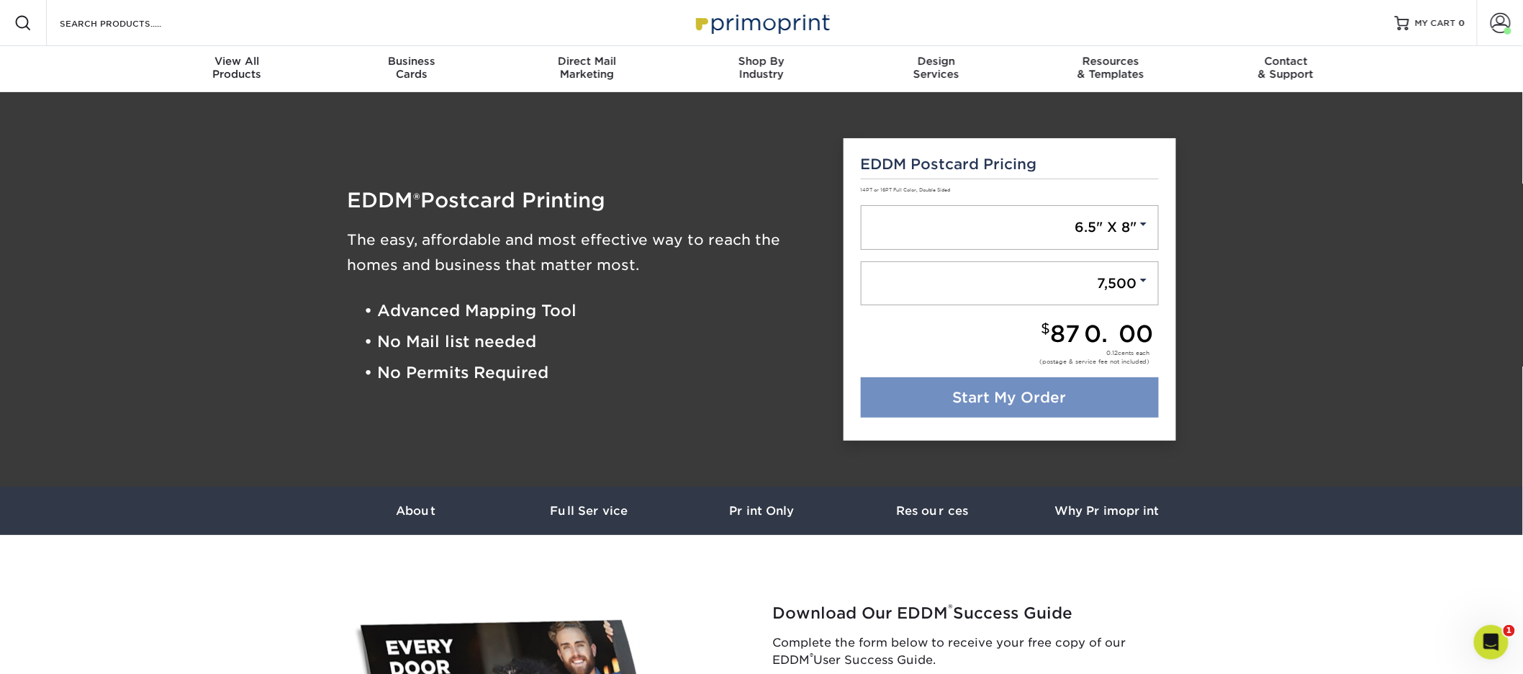
click at [1059, 397] on link "Start My Order" at bounding box center [1010, 397] width 299 height 40
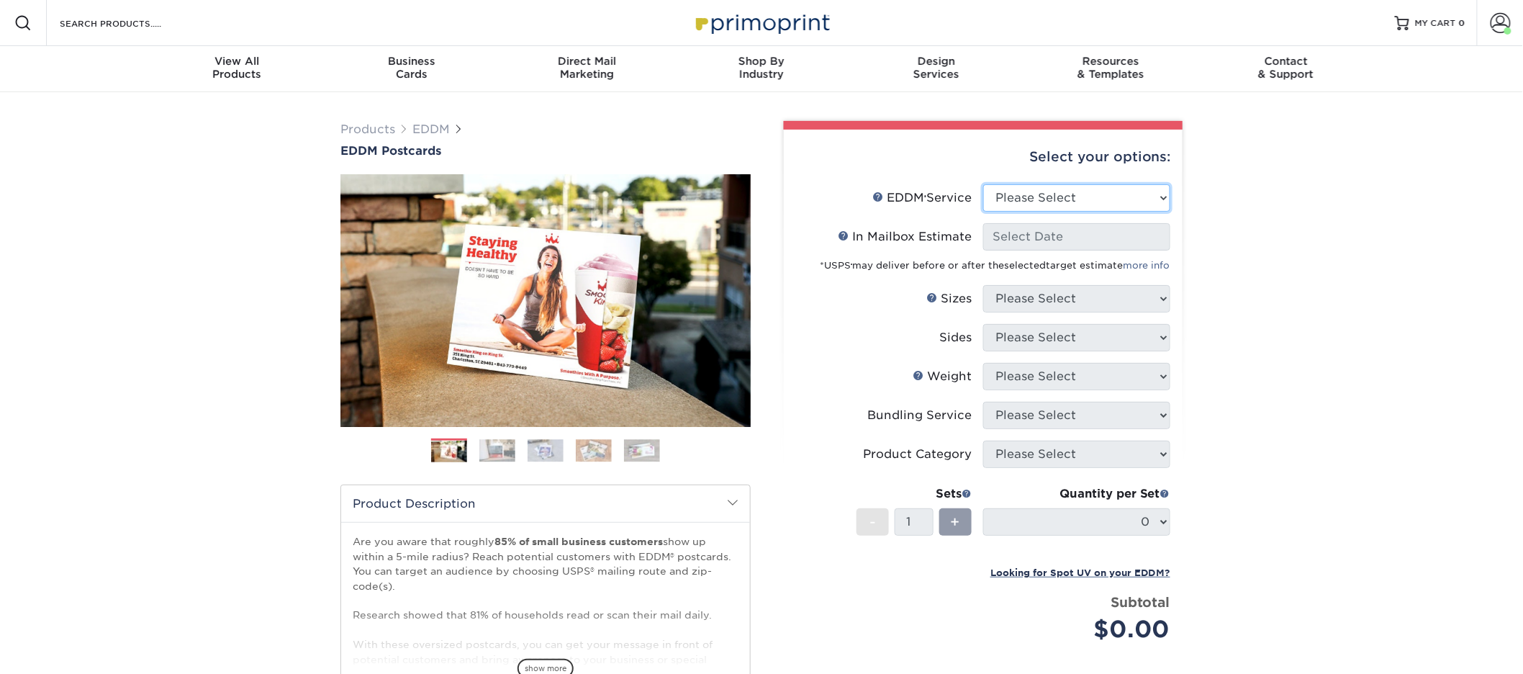
click at [1082, 186] on select "Please Select Full Service Print Only" at bounding box center [1076, 197] width 187 height 27
select select "full_service"
select select "-1"
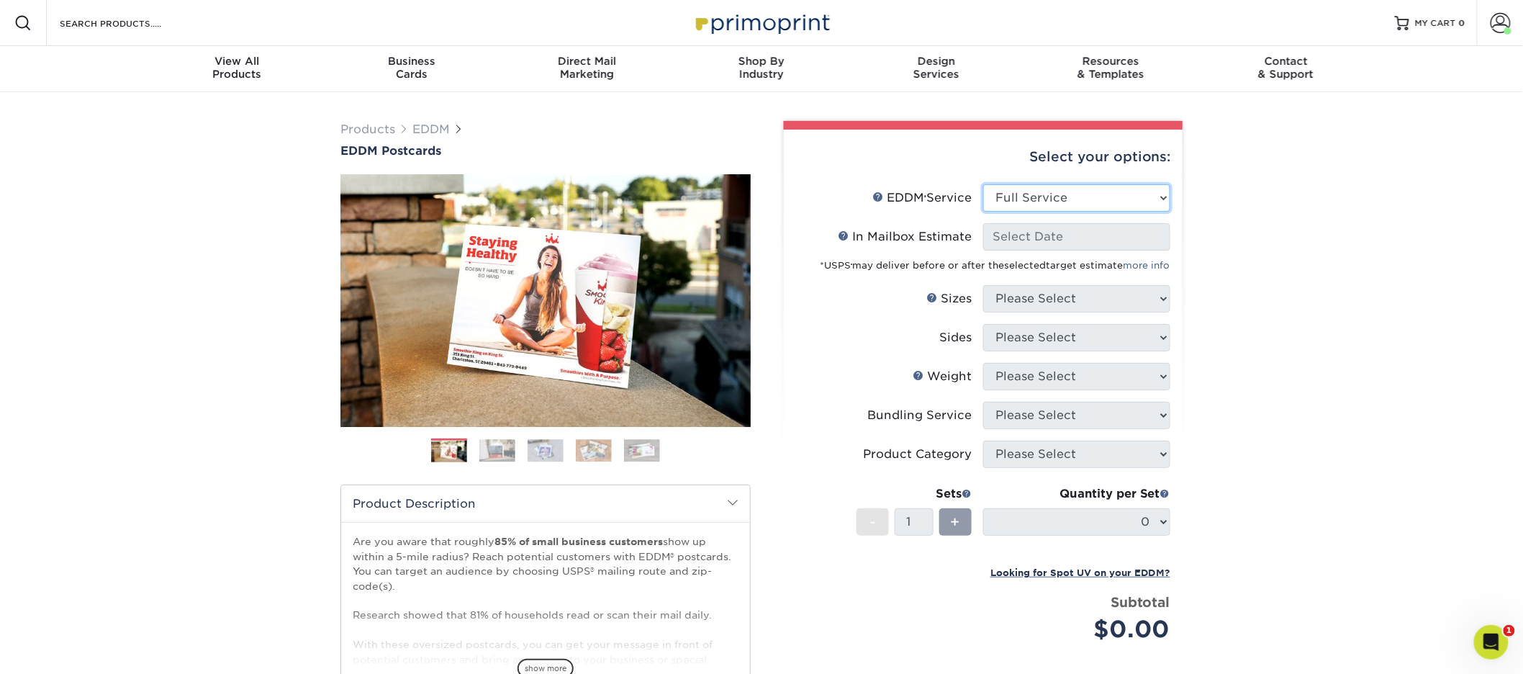
select select "-1"
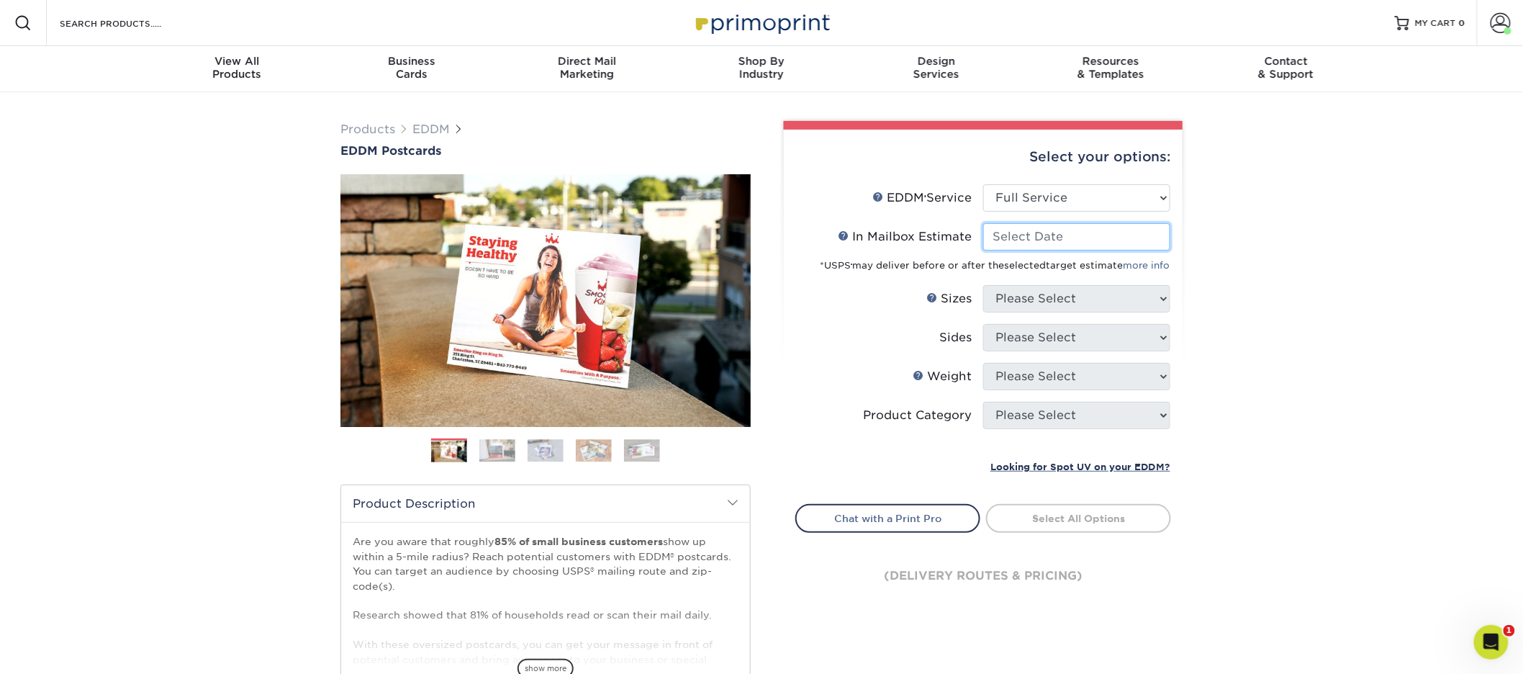
click at [1084, 235] on input "In Mailbox Estimate Help In Mailbox Estimate" at bounding box center [1076, 236] width 187 height 27
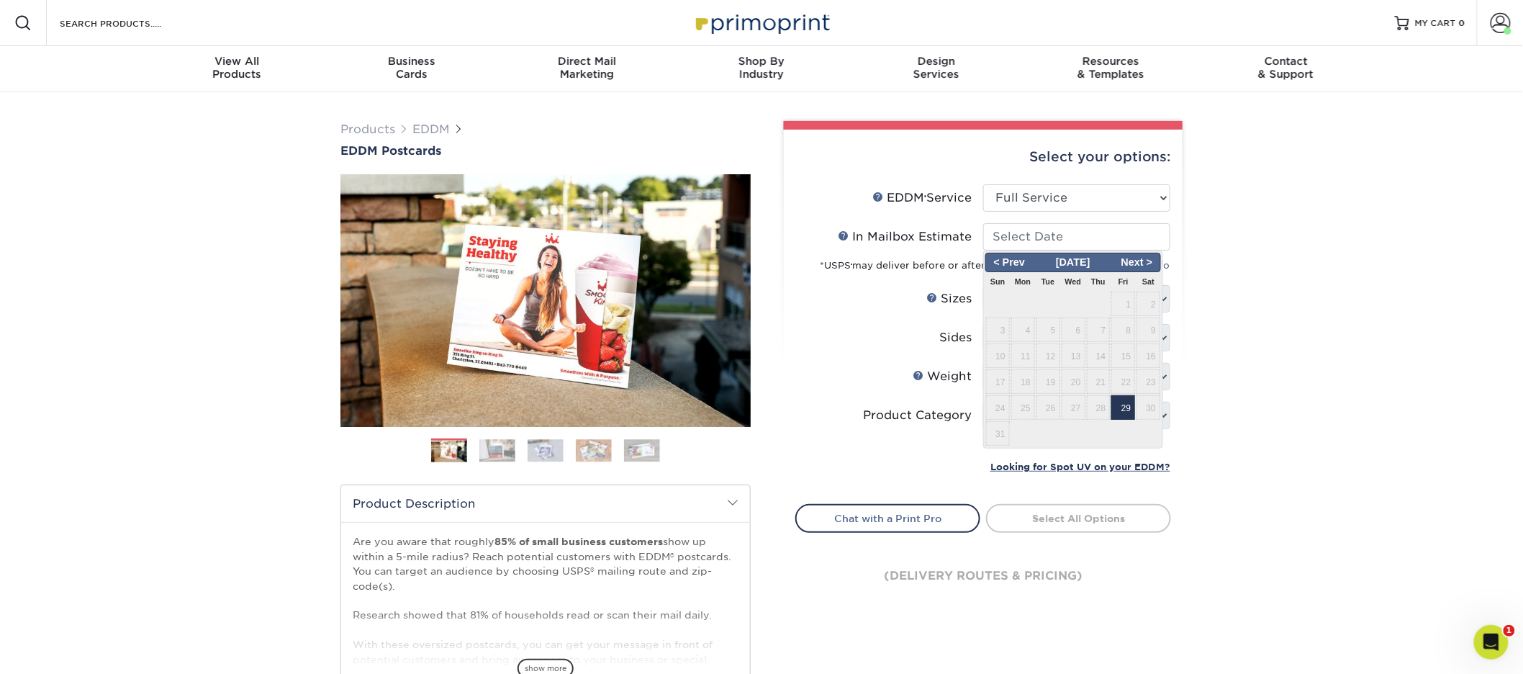
click at [1130, 410] on span "29" at bounding box center [1123, 407] width 24 height 24
type input "[DATE]"
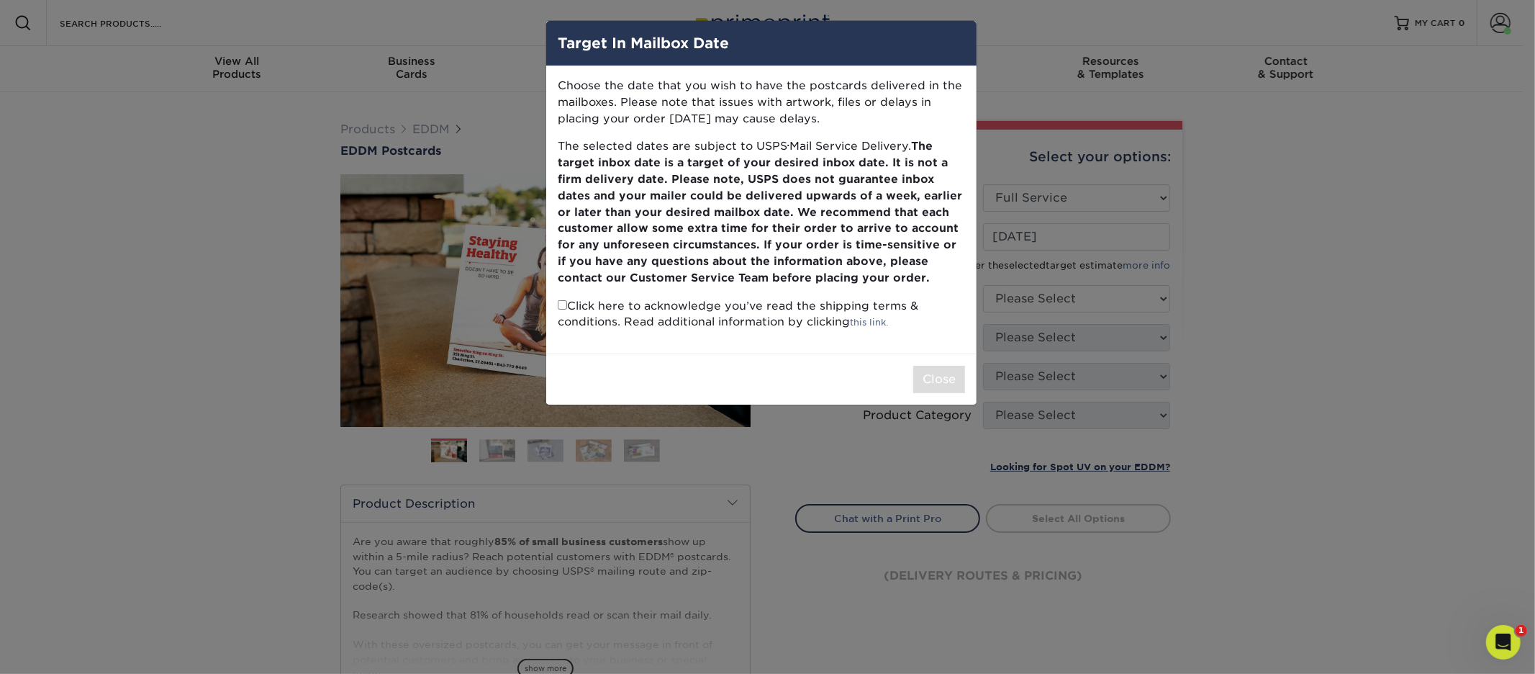
click at [561, 309] on input "checkbox" at bounding box center [562, 304] width 9 height 9
checkbox input "true"
click at [943, 383] on button "Close" at bounding box center [939, 379] width 52 height 27
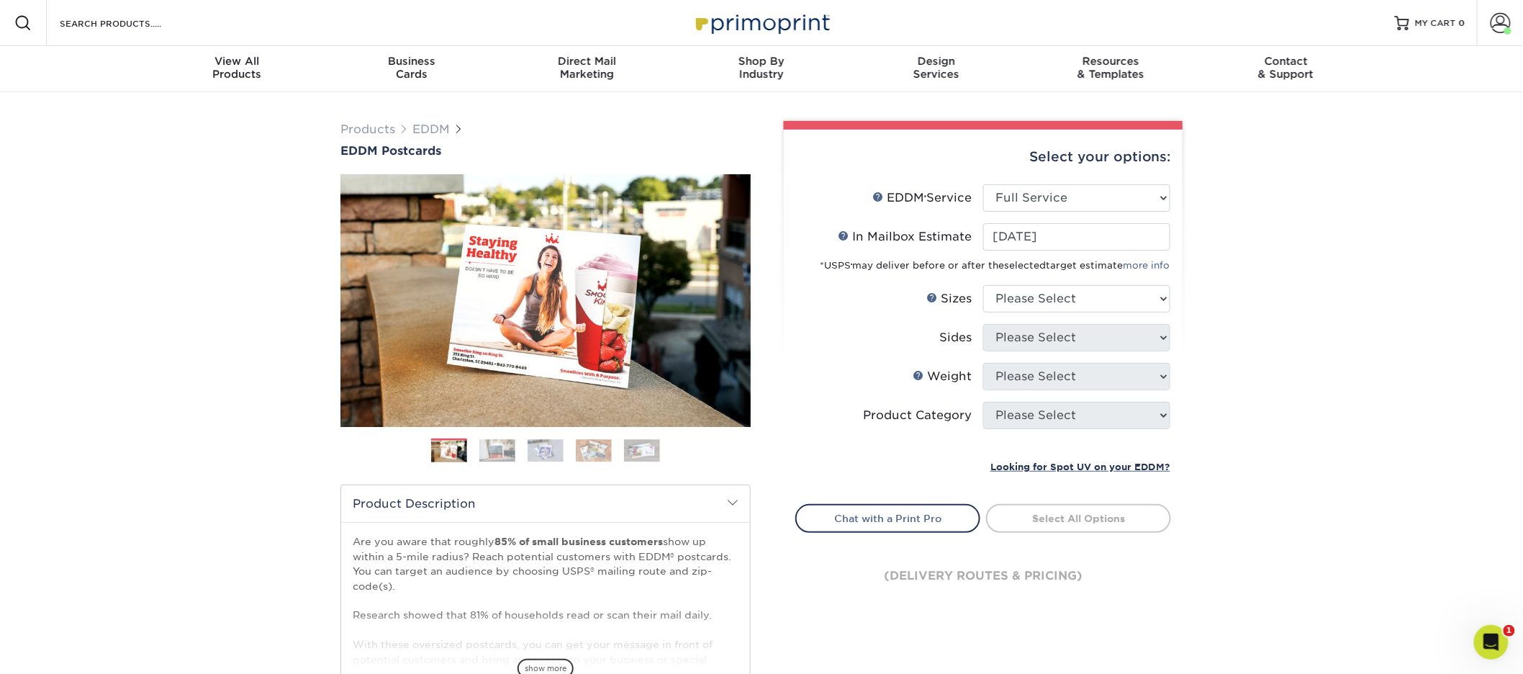
click at [1087, 280] on li "In Mailbox Estimate Help In Mailbox Estimate [DATE] < Prev Next > [DATE] Sun Mo…" at bounding box center [983, 254] width 374 height 62
click at [1087, 304] on select "Please Select 4.5" x 12" 6" x 12" 6.5" x 8" 6.5" x 9" 6.5" x 12" 7" x 8.5" 8" x…" at bounding box center [1076, 298] width 187 height 27
select select "6.50x8.00"
click at [1066, 329] on select "Please Select Print Both Sides Print Front Only" at bounding box center [1076, 337] width 187 height 27
select select "13abbda7-1d64-4f25-8bb2-c179b224825d"
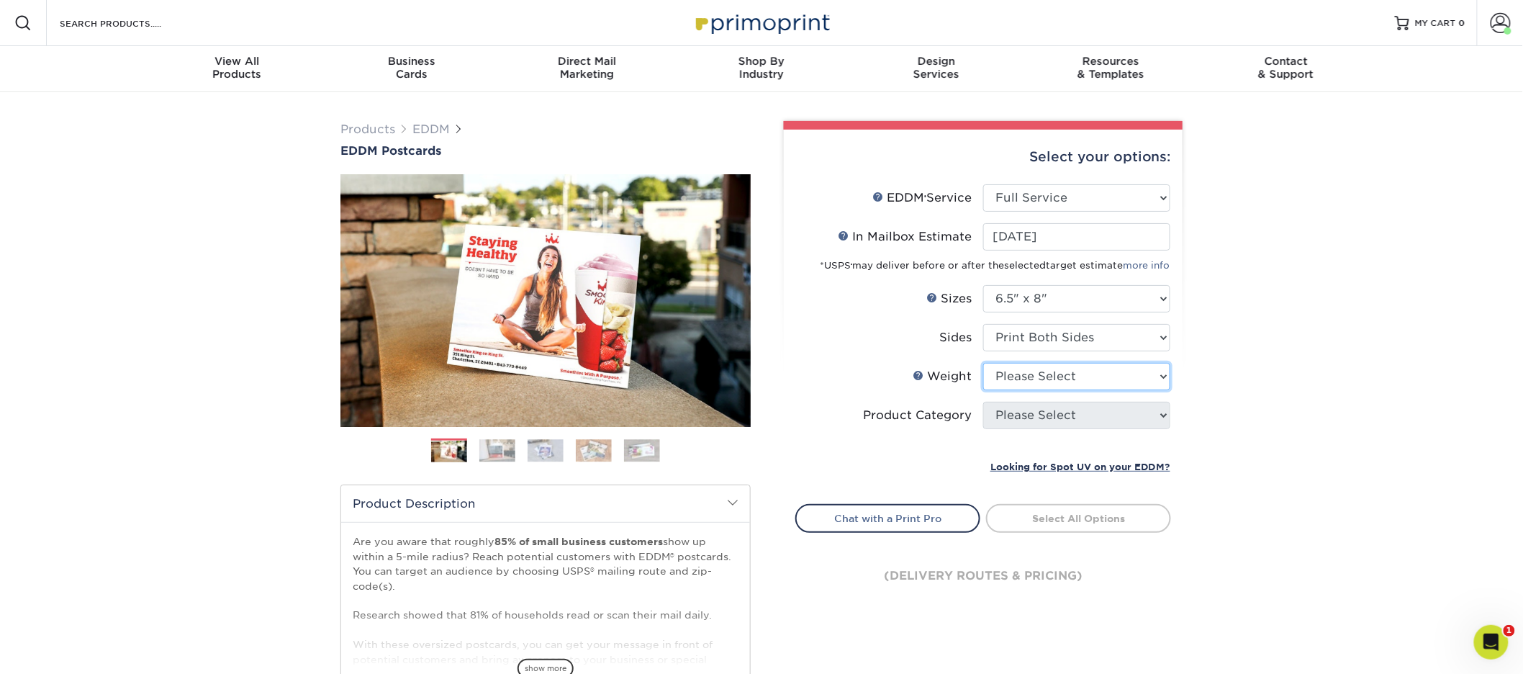
click at [1070, 371] on select "Please Select 16PT 14PT" at bounding box center [1076, 376] width 187 height 27
select select "14PT"
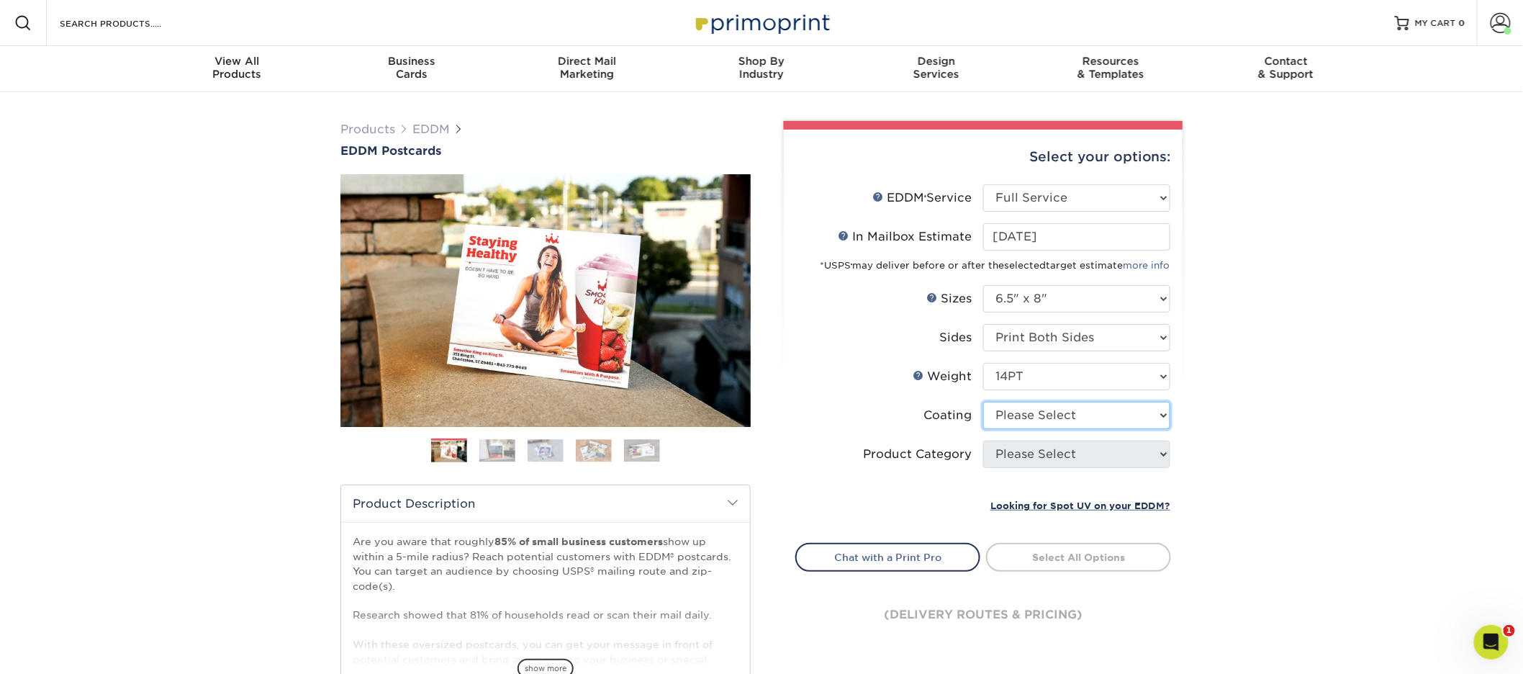
click at [1064, 417] on select at bounding box center [1076, 415] width 187 height 27
select select "121bb7b5-3b4d-429f-bd8d-bbf80e953313"
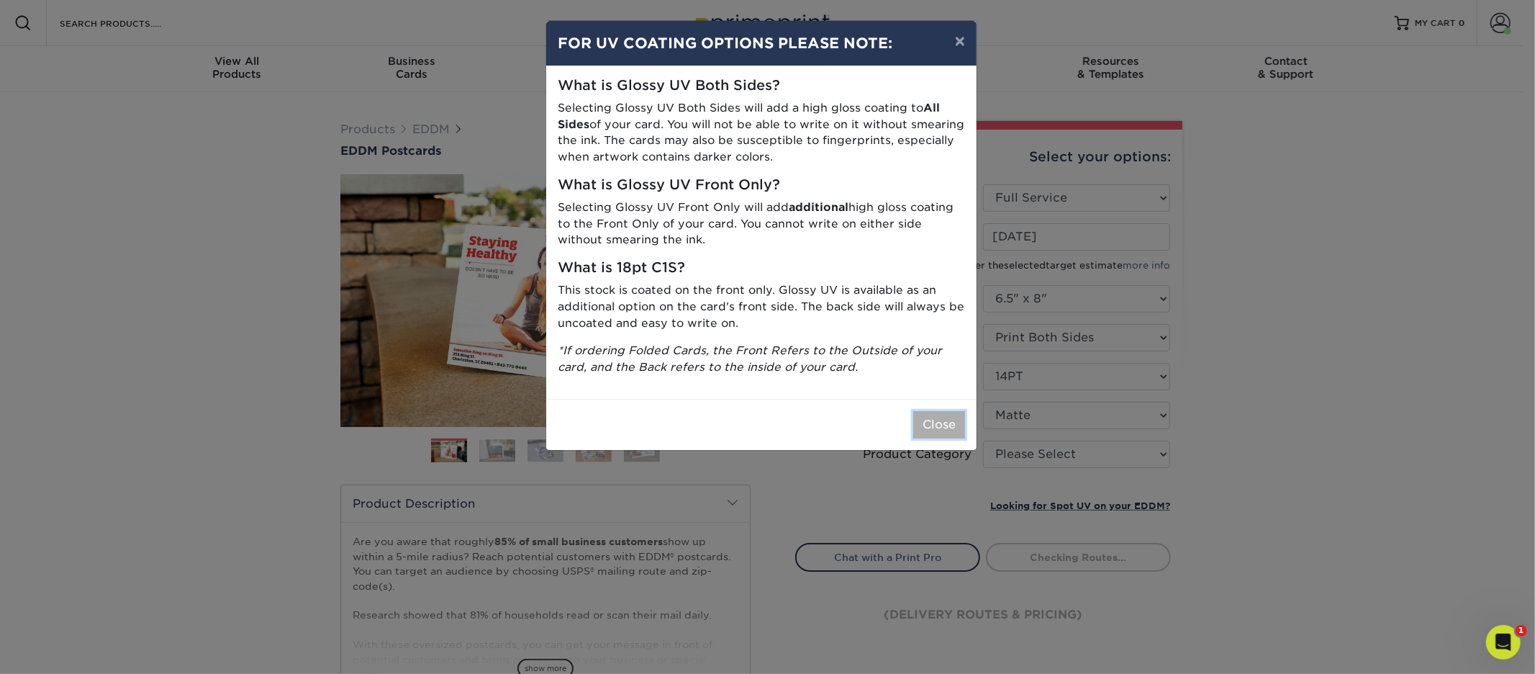
click at [941, 438] on button "Close" at bounding box center [939, 424] width 52 height 27
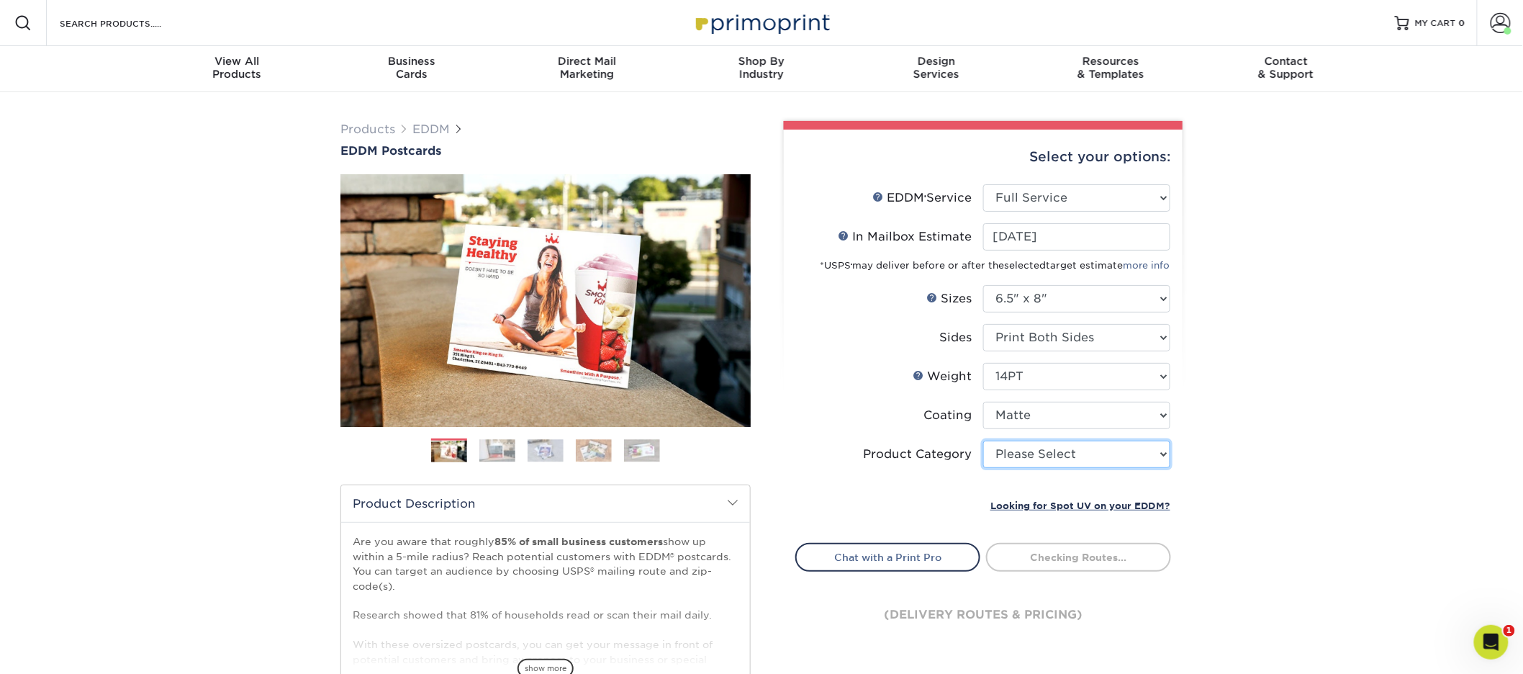
click at [1037, 450] on select "Please Select Postcards" at bounding box center [1076, 453] width 187 height 27
select select "9b7272e0-d6c8-4c3c-8e97-d3a1bcdab858"
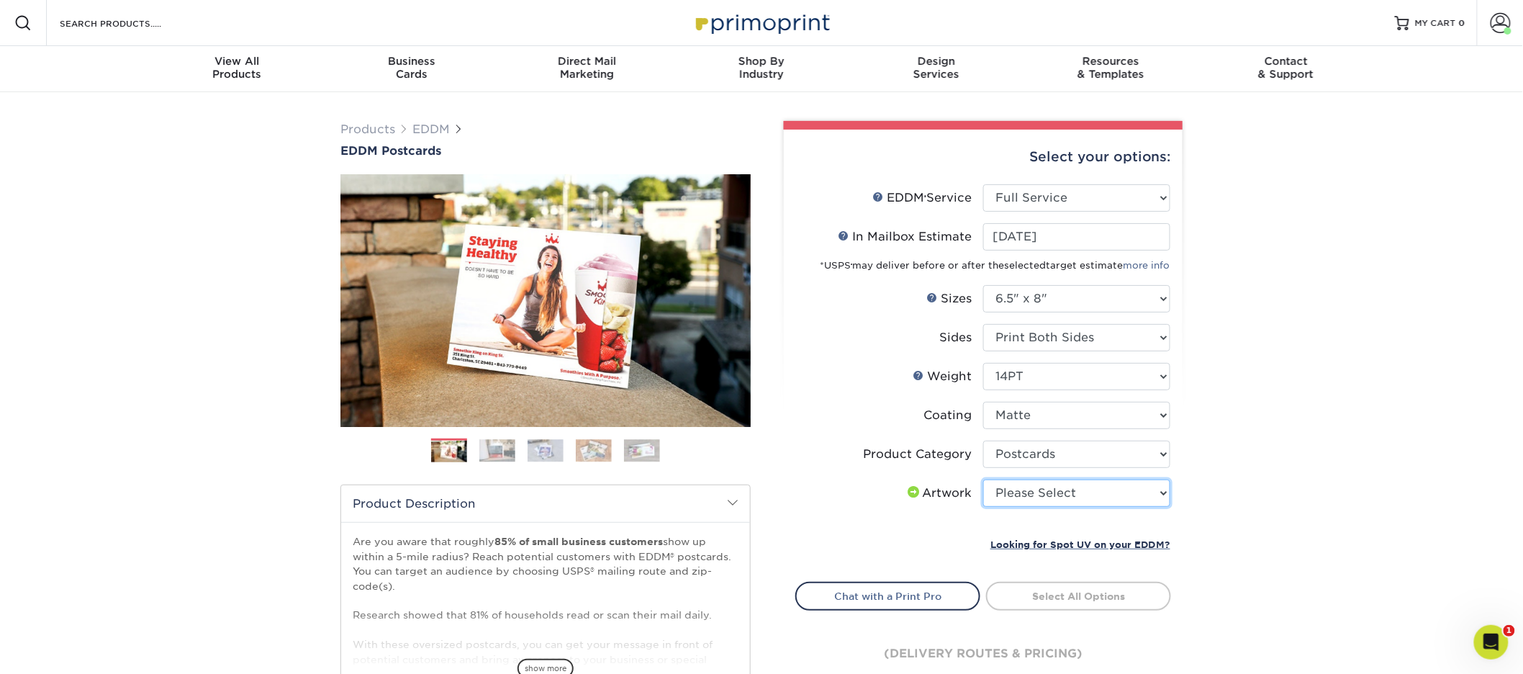
click at [1041, 482] on select "Please Select I will upload files I need a design - $150" at bounding box center [1076, 492] width 187 height 27
select select "upload"
click at [1100, 604] on link "Select Routes" at bounding box center [1078, 594] width 185 height 26
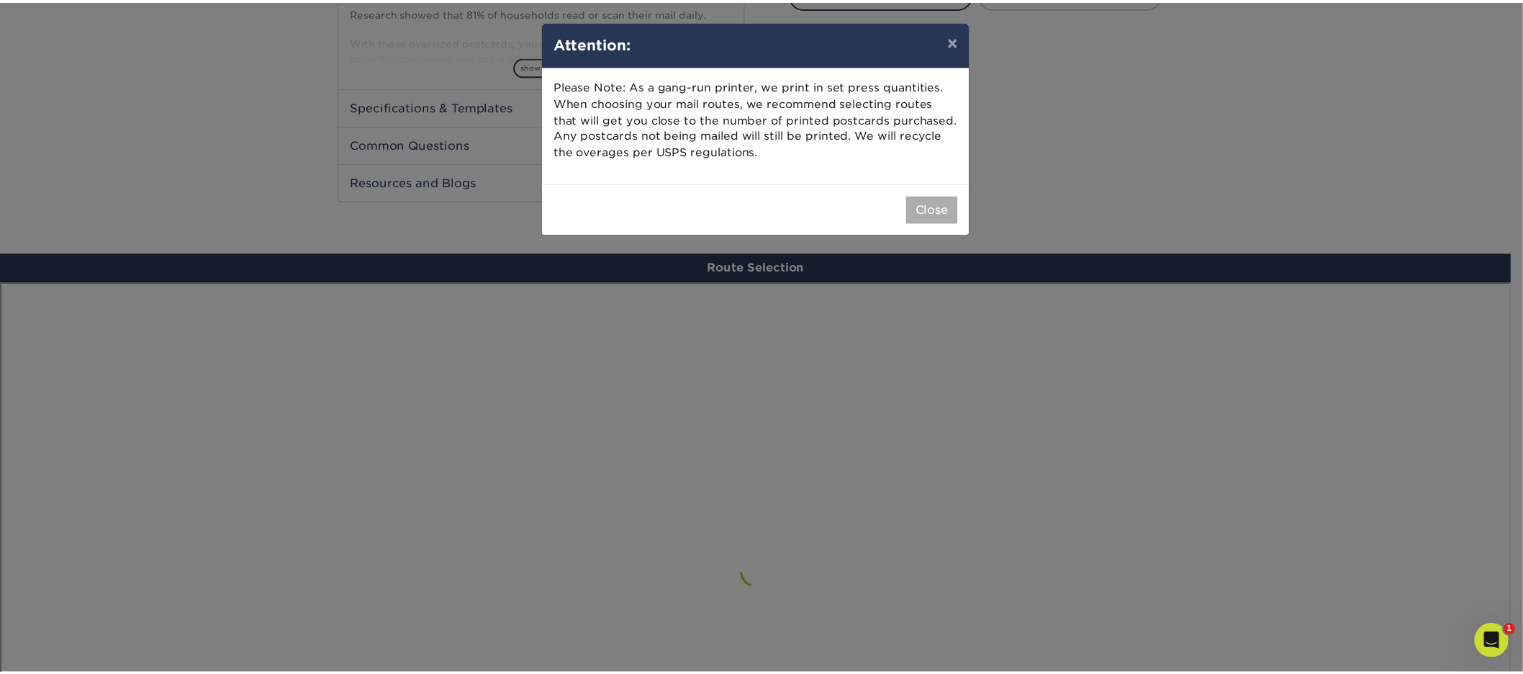
scroll to position [838, 0]
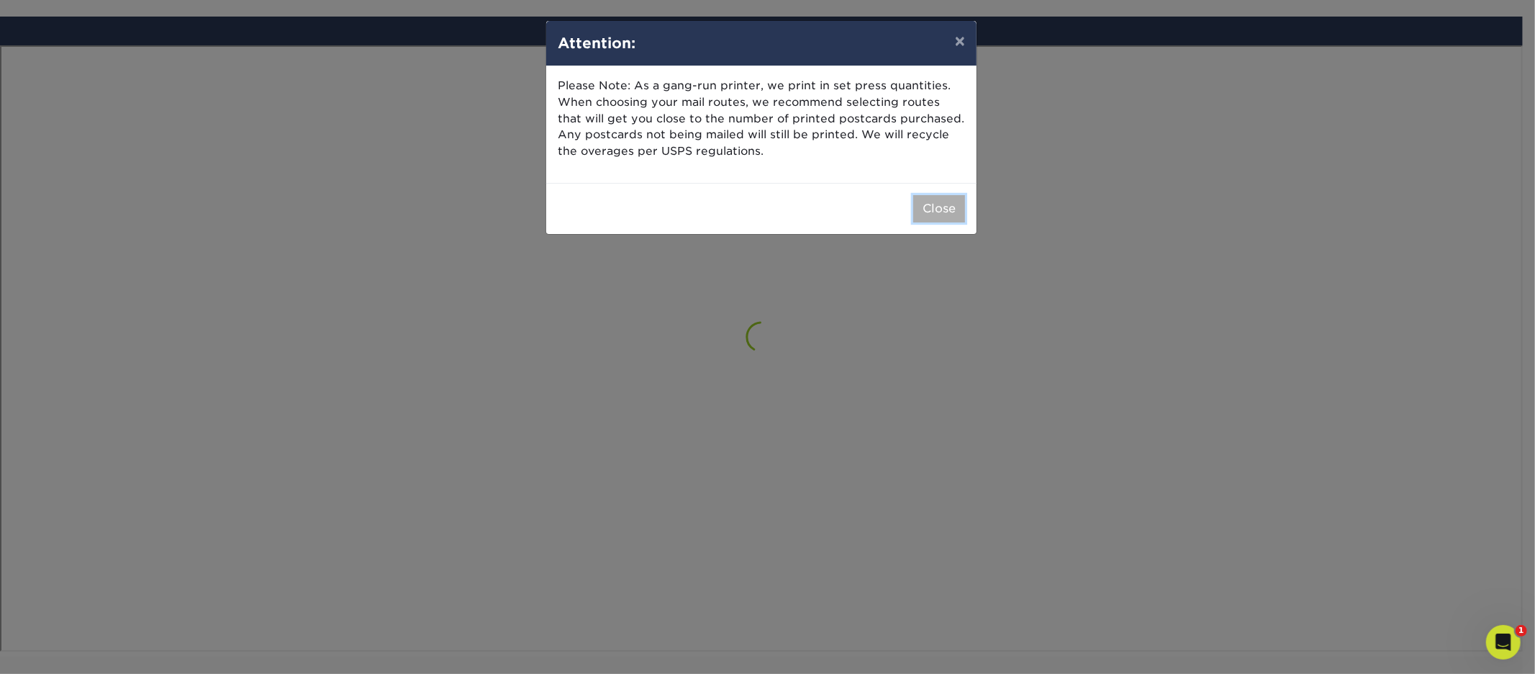
click at [925, 214] on button "Close" at bounding box center [939, 208] width 52 height 27
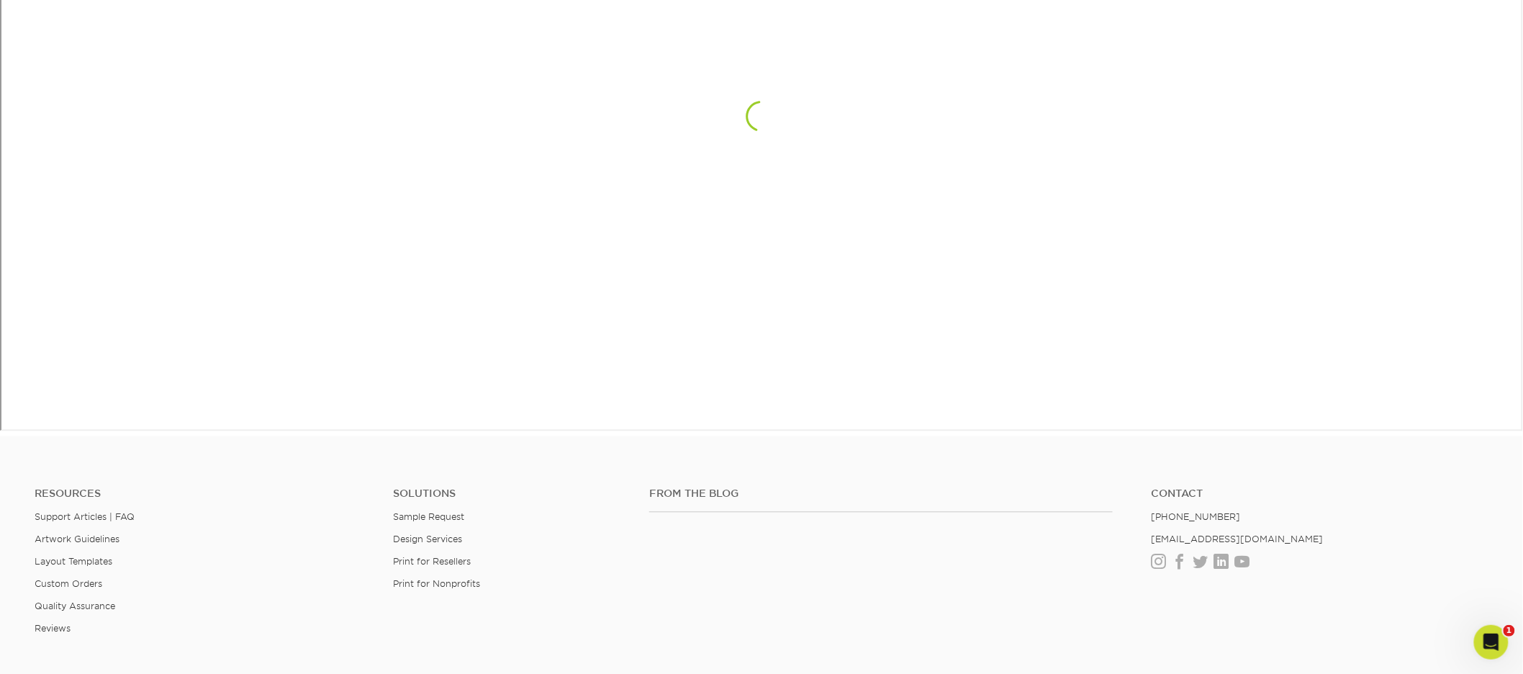
scroll to position [883, 0]
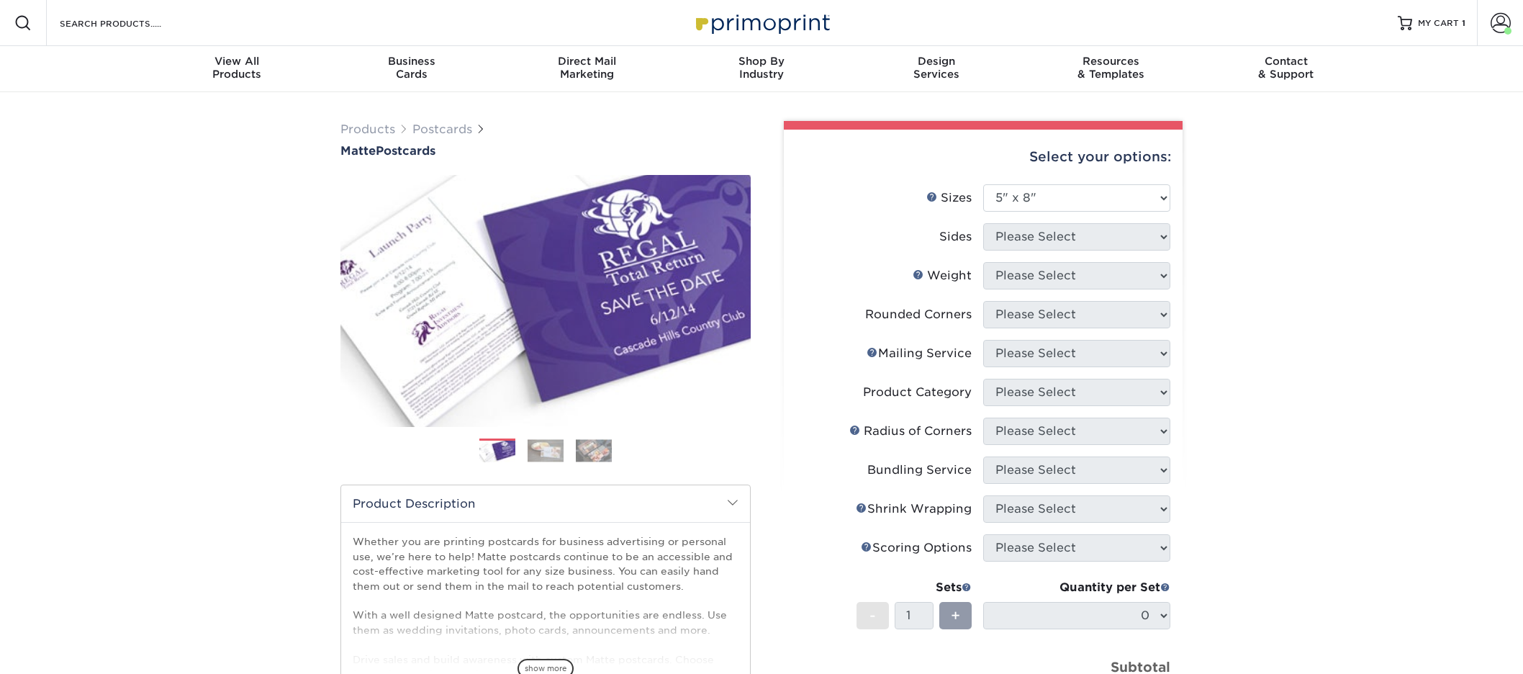
select select "5.00x8.00"
